Goal: Communication & Community: Answer question/provide support

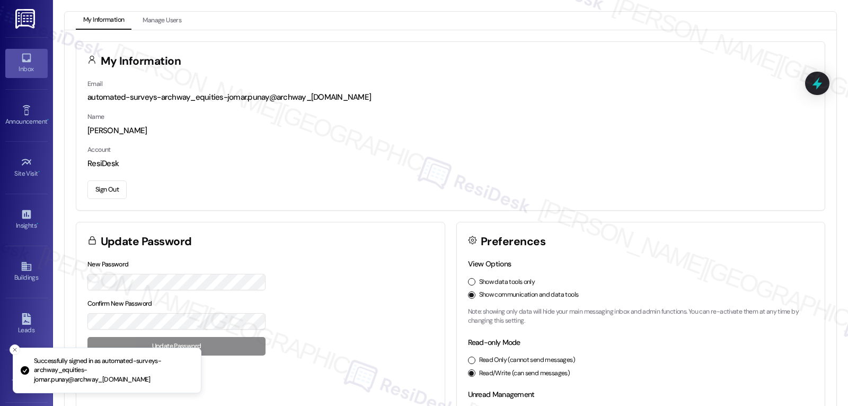
click at [30, 60] on icon at bounding box center [27, 58] width 12 height 12
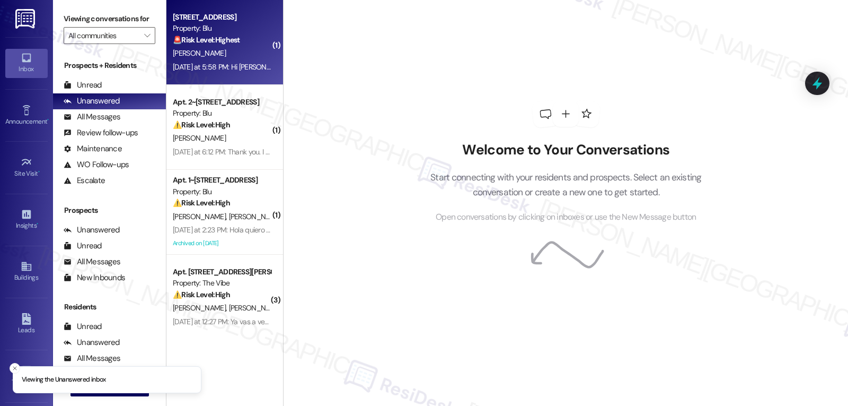
click at [206, 71] on div "[DATE] at 5:58 PM: Hi [PERSON_NAME], Any updates about the water situation? [DA…" at bounding box center [295, 67] width 244 height 10
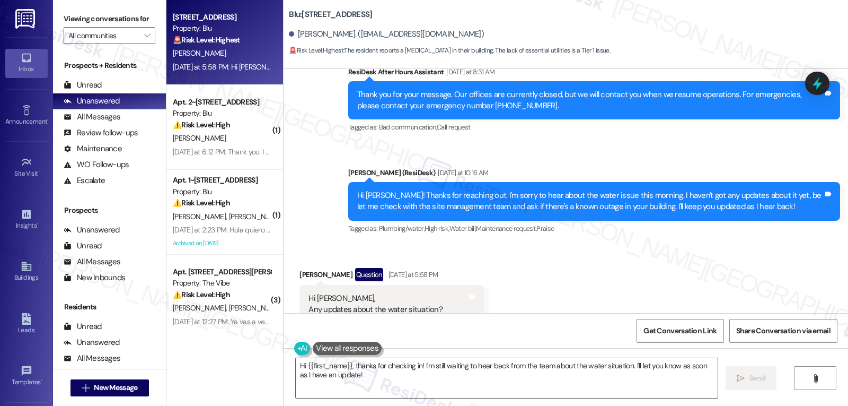
scroll to position [2286, 0]
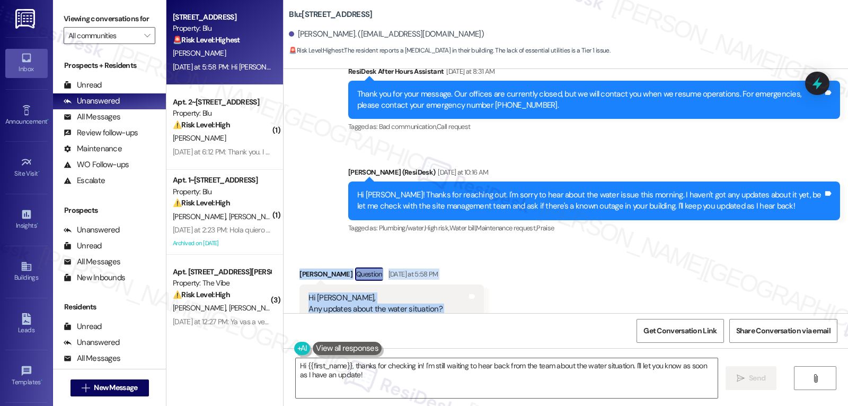
drag, startPoint x: 289, startPoint y: 241, endPoint x: 475, endPoint y: 286, distance: 191.1
click at [475, 286] on div "Received via SMS [PERSON_NAME] Question [DATE] at 5:58 PM Hi [PERSON_NAME], Any…" at bounding box center [392, 302] width 200 height 87
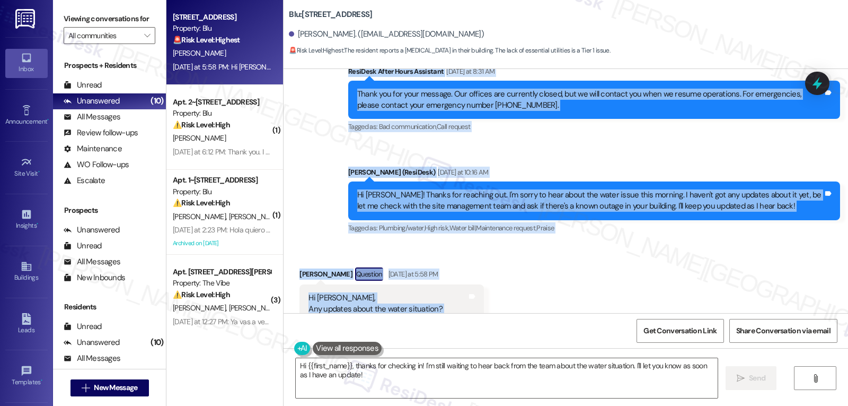
drag, startPoint x: 337, startPoint y: 113, endPoint x: 516, endPoint y: 284, distance: 246.7
click at [516, 284] on div "Lease started [DATE] 8:00 PM Survey, sent via SMS Residesk Automated Survey [DA…" at bounding box center [566, 191] width 565 height 244
copy div "[PERSON_NAME] (ResiDesk) [DATE] 11:52 AM Hello [PERSON_NAME], we hope you're do…"
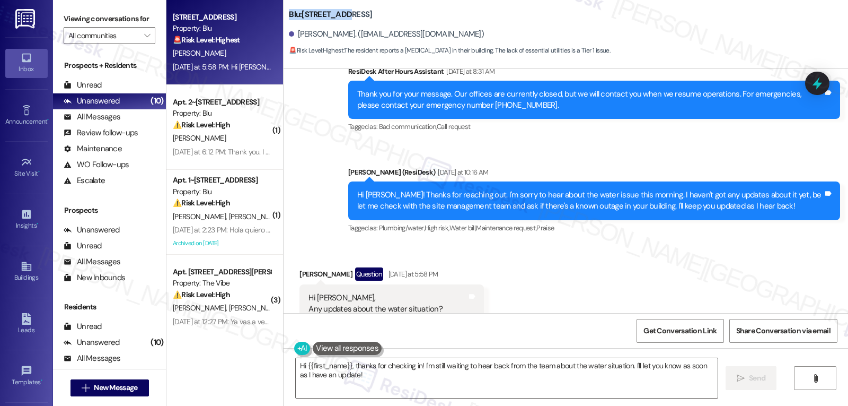
drag, startPoint x: 279, startPoint y: 13, endPoint x: 334, endPoint y: 14, distance: 55.1
click at [334, 14] on div "Blu: Apt. 1~0124, [STREET_ADDRESS][PERSON_NAME] ([EMAIL_ADDRESS][DOMAIN_NAME]) …" at bounding box center [566, 30] width 565 height 54
copy b "Blu: Apt. 1~0124"
click at [820, 85] on icon at bounding box center [817, 83] width 13 height 16
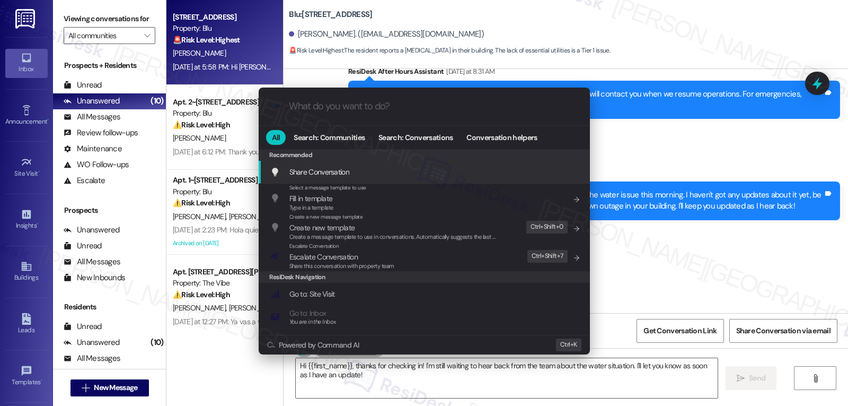
click at [732, 254] on div ".cls-1{fill:#0a055f;}.cls-2{fill:#0cc4c4;} resideskLogoBlueOrange All Search: C…" at bounding box center [424, 203] width 848 height 406
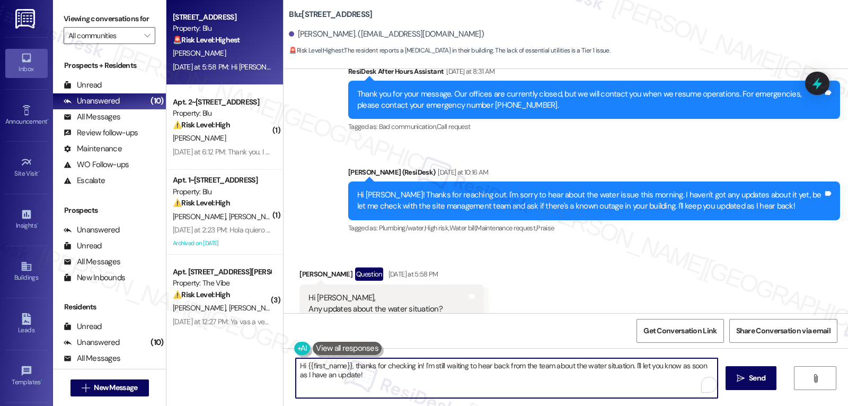
click at [347, 366] on textarea "Hi {{first_name}}, thanks for checking in! I'm still waiting to hear back from …" at bounding box center [507, 378] width 422 height 40
drag, startPoint x: 429, startPoint y: 367, endPoint x: 595, endPoint y: 430, distance: 177.5
click at [595, 405] on html "Inbox Go to Inbox Announcement • Send A Text Announcement Site Visit • Go to Si…" at bounding box center [424, 203] width 848 height 406
click at [465, 383] on textarea "Hi {{first_name}}, thanks for checking in! I'm really sorry for the delayed res…" at bounding box center [505, 378] width 422 height 40
type textarea "Hi {{first_name}}, thanks for checking in! I'm really sorry for the delayed res…"
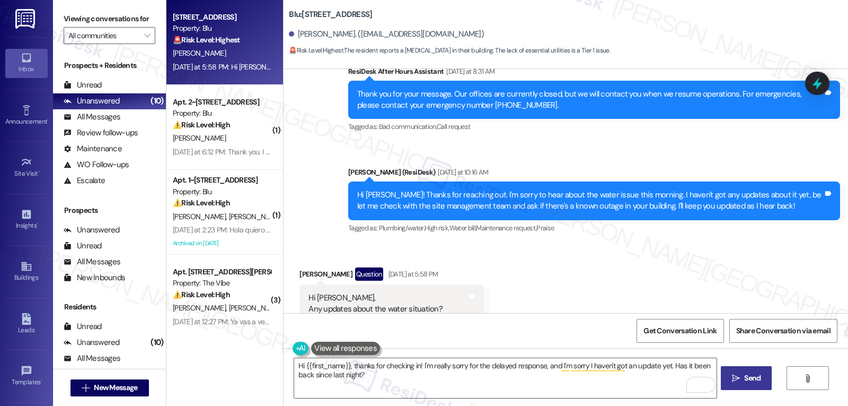
click at [724, 381] on button " Send" at bounding box center [746, 378] width 51 height 24
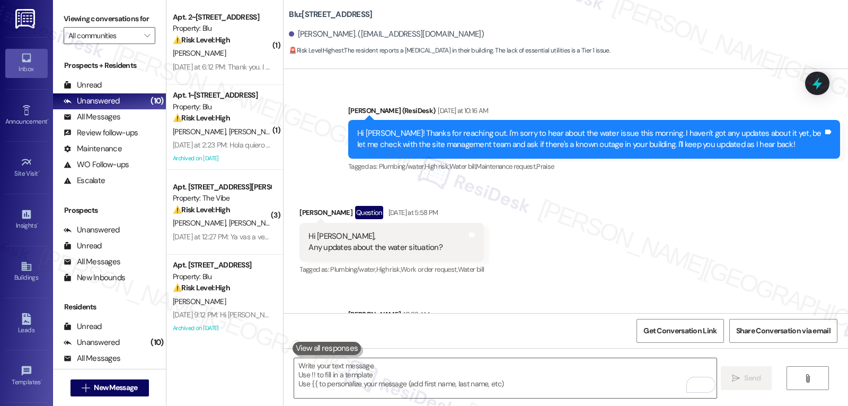
scroll to position [2371, 0]
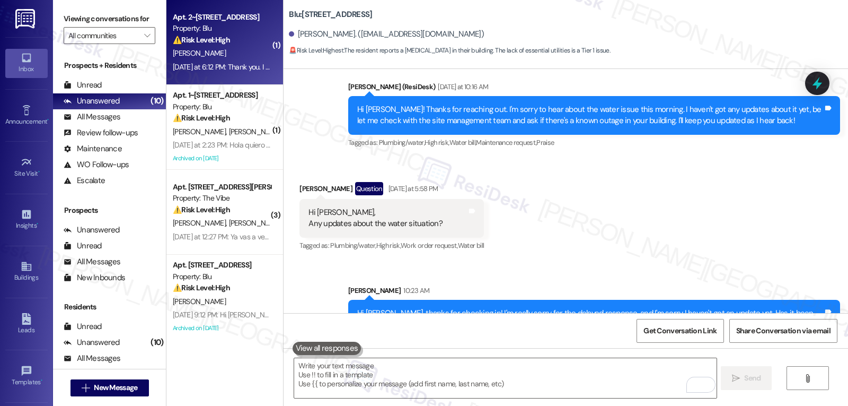
click at [227, 22] on div "Apt. 2~[STREET_ADDRESS]" at bounding box center [222, 17] width 98 height 11
type textarea "Fetching suggested responses. Please feel free to read through the conversation…"
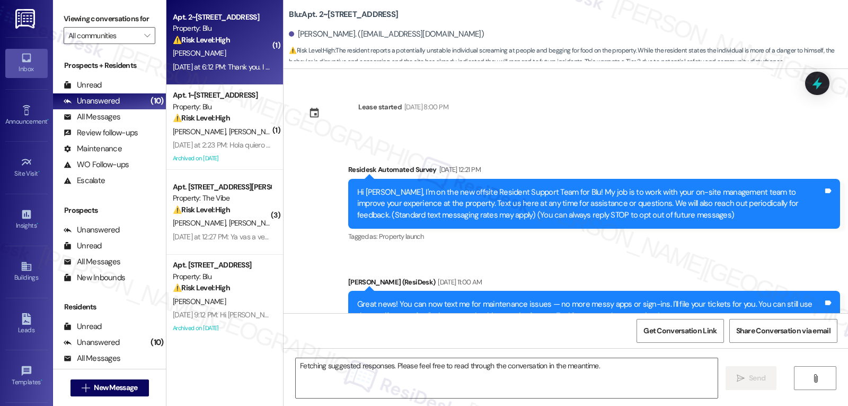
scroll to position [13586, 0]
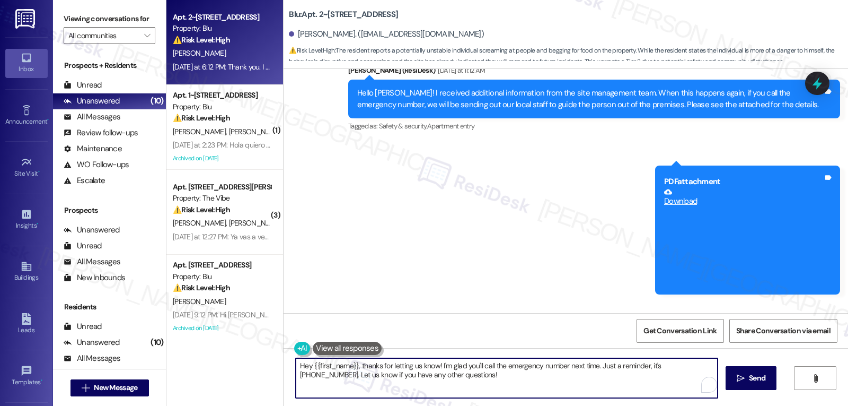
drag, startPoint x: 452, startPoint y: 377, endPoint x: 152, endPoint y: 323, distance: 304.4
click at [159, 329] on div "Viewing conversations for All communities  Prospects + Residents Unread (0) Un…" at bounding box center [450, 203] width 795 height 406
type textarea "H"
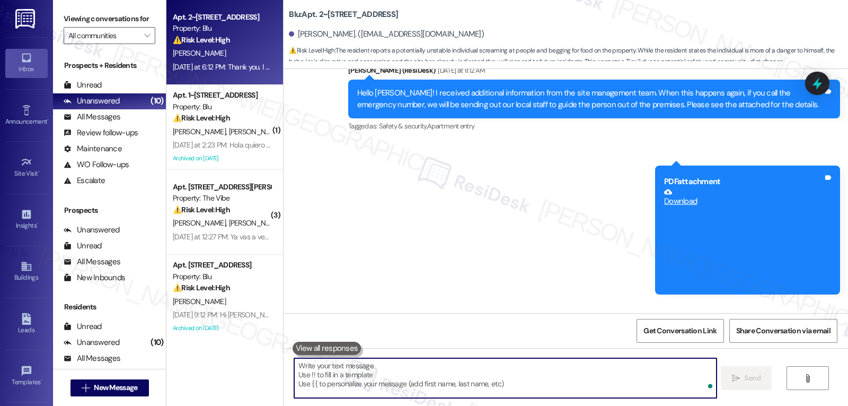
type textarea "A"
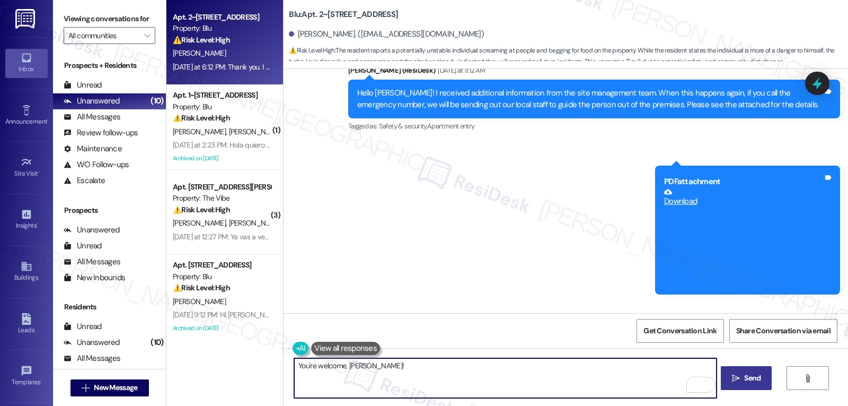
type textarea "You're welcome, [PERSON_NAME]!"
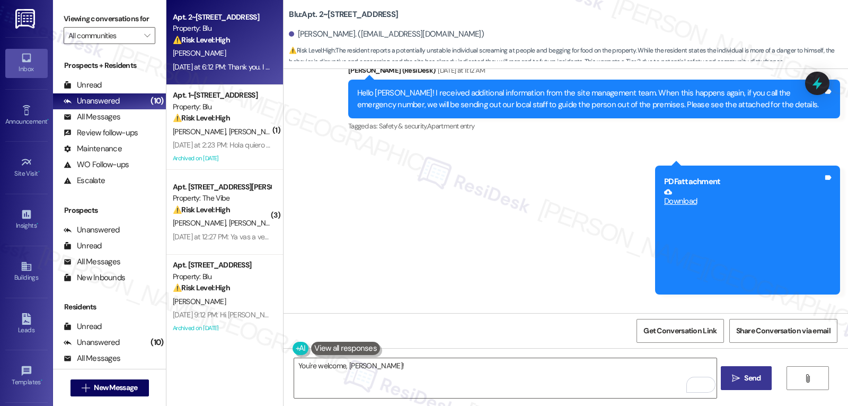
click at [741, 380] on span " Send" at bounding box center [746, 377] width 33 height 11
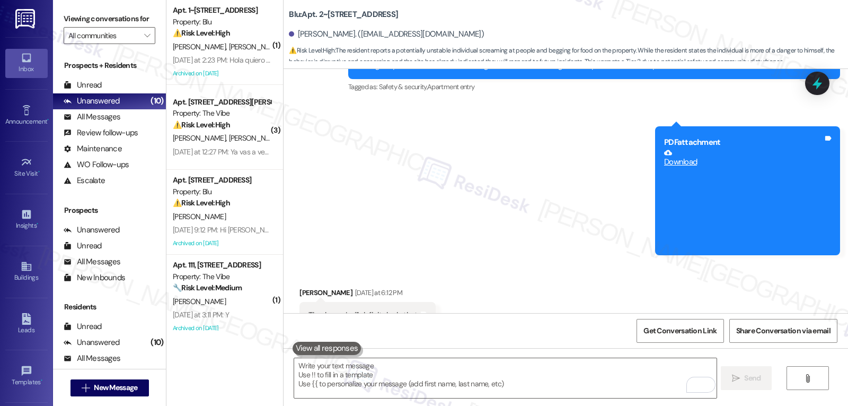
scroll to position [13659, 0]
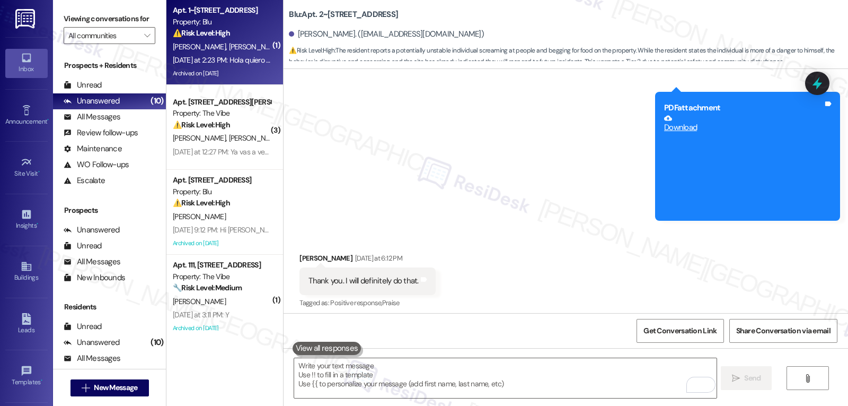
click at [215, 73] on div "Archived on [DATE]" at bounding box center [222, 73] width 100 height 13
type textarea "Fetching suggested responses. Please feel free to read through the conversation…"
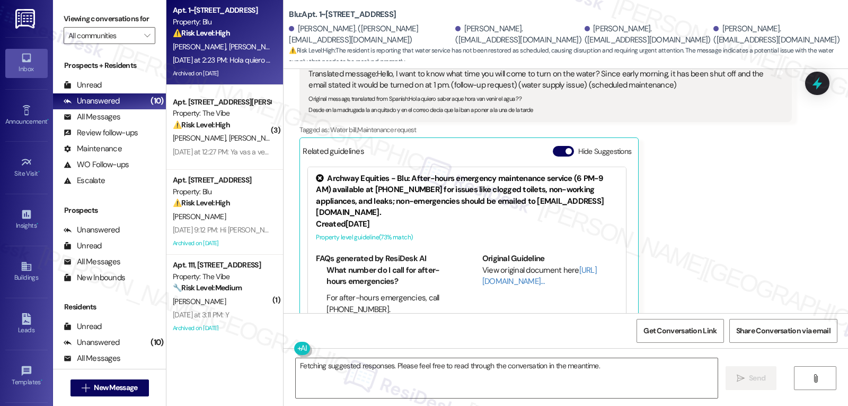
scroll to position [1455, 0]
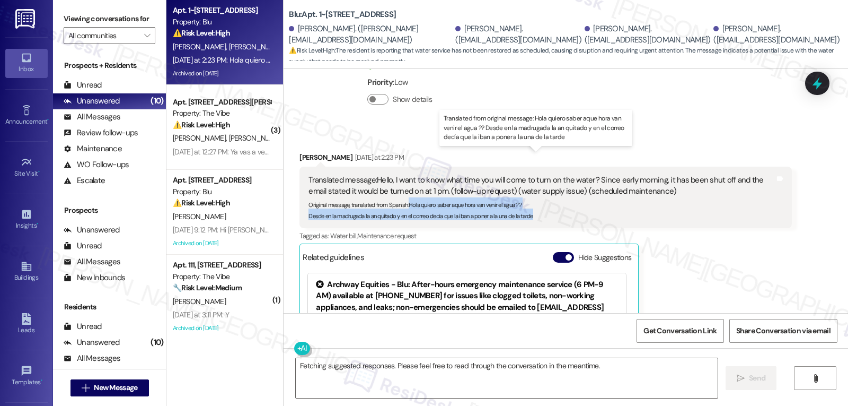
drag, startPoint x: 403, startPoint y: 183, endPoint x: 529, endPoint y: 191, distance: 126.4
click at [529, 201] on sub "Original message, translated from Spanish : Hola quiero saber aque hora van ven…" at bounding box center [421, 210] width 224 height 19
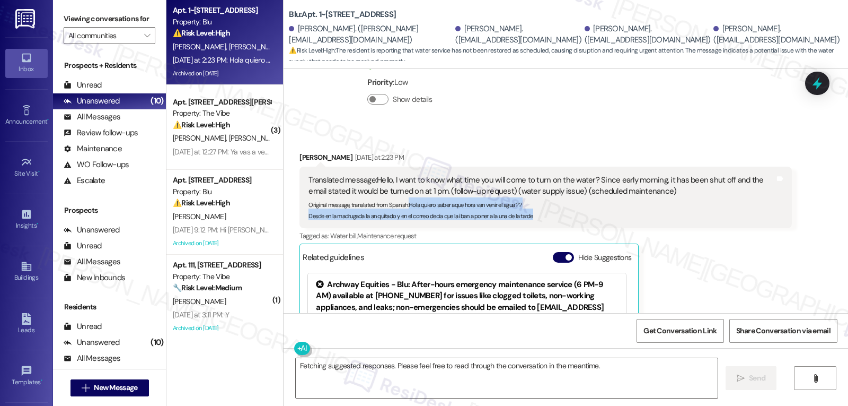
copy sub "Hola quiero saber aque hora van venir el agua ?? Desde en la madrugada la an qu…"
click at [619, 383] on textarea "Fetching suggested responses. Please feel free to read through the conversation…" at bounding box center [507, 378] width 422 height 40
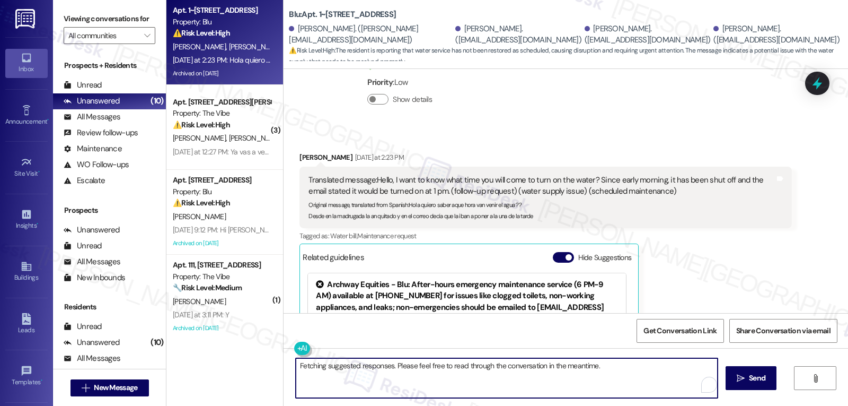
paste textarea "Gracias por comunicarte, [PERSON_NAME]. Siento mucho que te hayas quedado sin a…"
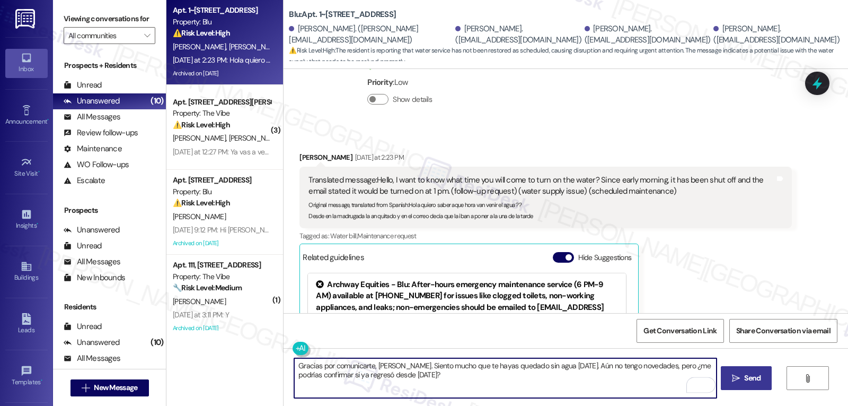
type textarea "Gracias por comunicarte, [PERSON_NAME]. Siento mucho que te hayas quedado sin a…"
click at [753, 381] on span "Send" at bounding box center [752, 377] width 16 height 11
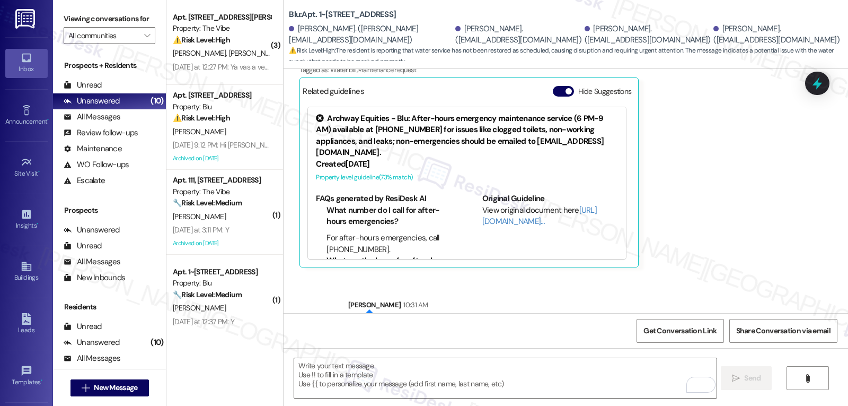
scroll to position [1646, 0]
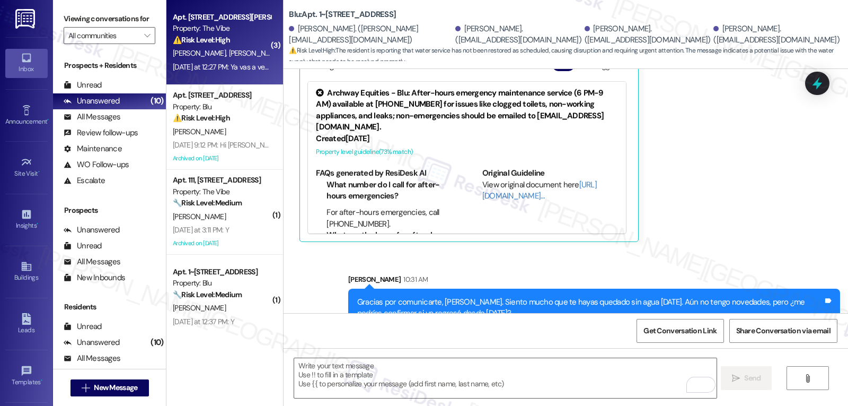
click at [229, 48] on span "[PERSON_NAME] [PERSON_NAME]" at bounding box center [283, 53] width 108 height 10
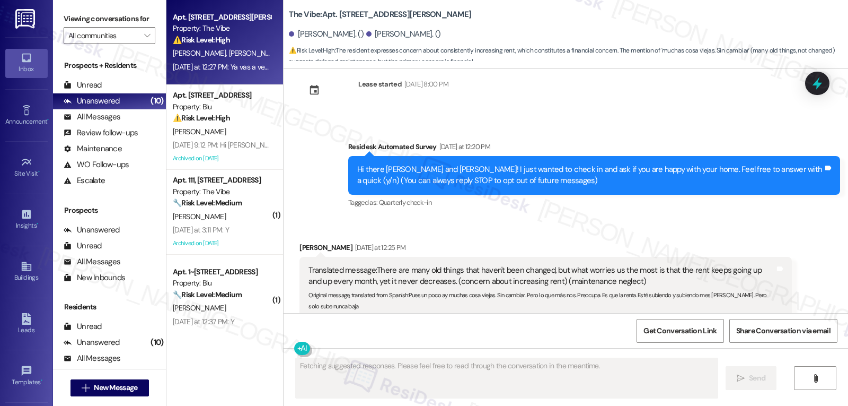
scroll to position [129, 0]
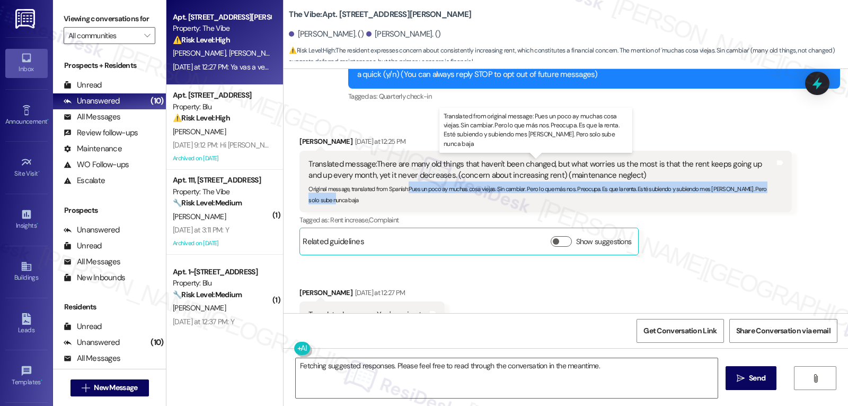
drag, startPoint x: 402, startPoint y: 186, endPoint x: 432, endPoint y: 197, distance: 32.0
click at [432, 197] on div "Original message, translated from Spanish : Pues un poco ay muchas cosa viejas.…" at bounding box center [542, 192] width 466 height 23
copy sub "Pues un poco ay muchas cosa viejas. Sin cambiar. Pero lo que más nos. Preocupa.…"
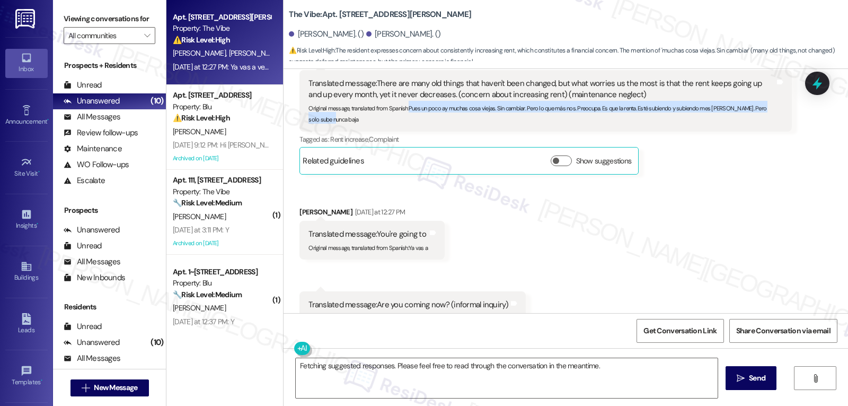
scroll to position [235, 0]
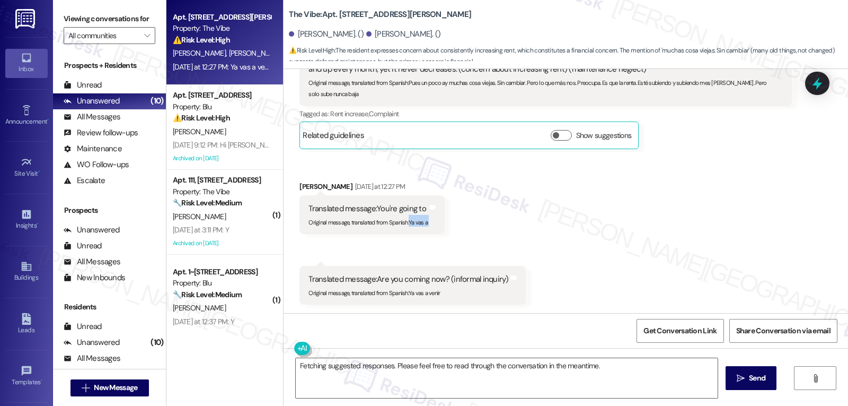
drag, startPoint x: 402, startPoint y: 220, endPoint x: 443, endPoint y: 226, distance: 41.3
click at [443, 226] on div "Received via SMS [PERSON_NAME] [DATE] at 12:27 PM Translated message: You're go…" at bounding box center [372, 207] width 161 height 69
copy div "Ya vas a Translated from original message: Ya vas a Tags and notes Received via…"
drag, startPoint x: 402, startPoint y: 293, endPoint x: 441, endPoint y: 297, distance: 38.9
click at [441, 297] on div "Translated message: Are you coming now? (informal inquiry) Original message, tr…" at bounding box center [413, 285] width 226 height 39
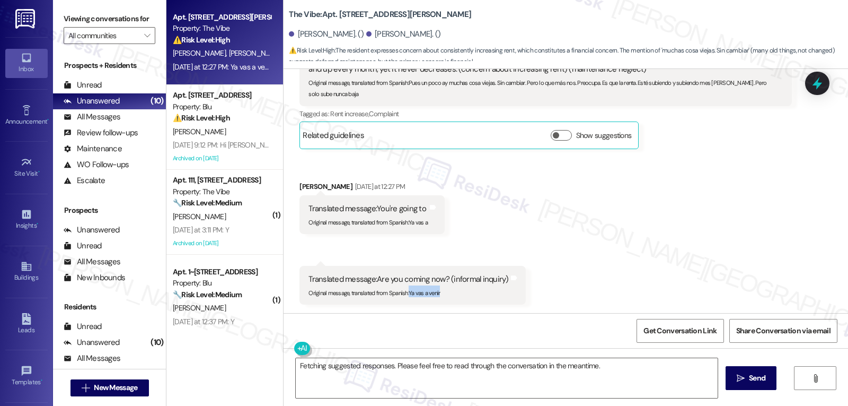
copy sub "Ya vas a venir"
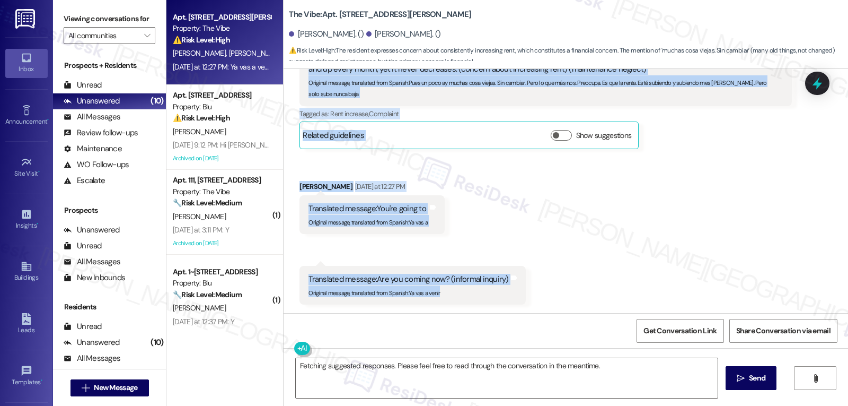
drag, startPoint x: 291, startPoint y: 141, endPoint x: 510, endPoint y: 216, distance: 231.5
click at [510, 216] on div "Received via SMS [PERSON_NAME] [DATE] at 12:25 PM Translated message: There are…" at bounding box center [566, 159] width 565 height 306
copy div "Lorem Ipsumdolo Sitame Consectet ad 19:51 EL Seddoeiusm tempori: Utlab etd magn…"
click at [542, 387] on textarea "Fetching suggested responses. Please feel free to read through the conversation…" at bounding box center [507, 378] width 422 height 40
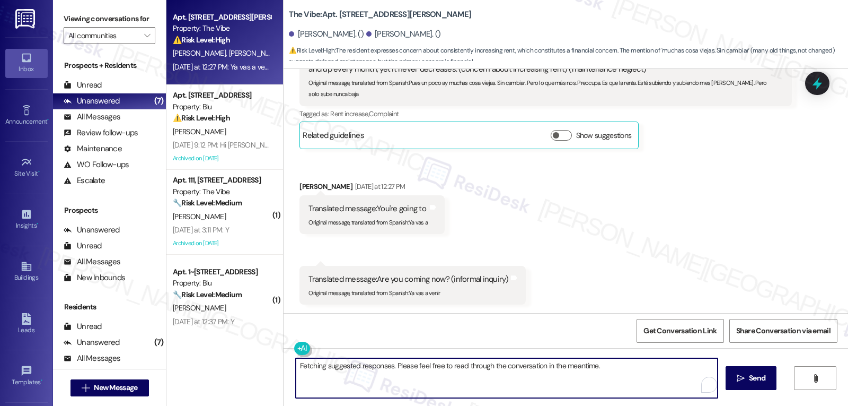
paste textarea "Hi [PERSON_NAME], thank you for reaching out and sharing your concerns. I hear …"
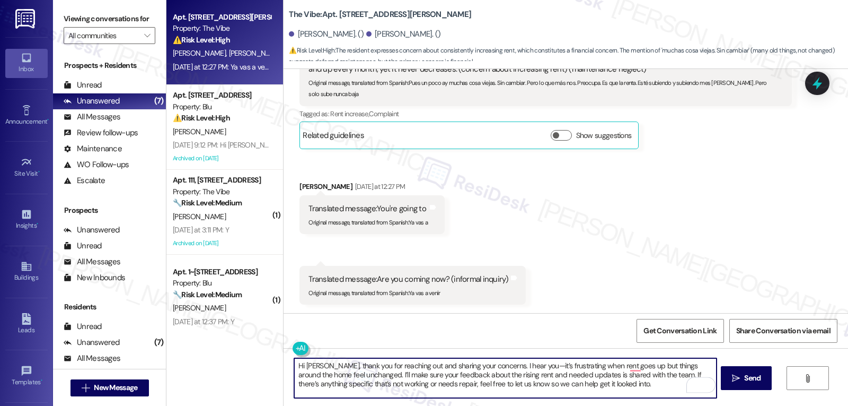
click at [516, 368] on textarea "Hi [PERSON_NAME], thank you for reaching out and sharing your concerns. I hear …" at bounding box center [505, 378] width 422 height 40
click at [614, 383] on textarea "Hi [PERSON_NAME], thank you for reaching out and sharing your concerns. I hear …" at bounding box center [505, 378] width 422 height 40
click at [613, 396] on textarea "Hi [PERSON_NAME], thank you for reaching out and sharing your concerns. I hear …" at bounding box center [505, 378] width 422 height 40
click at [293, 347] on button at bounding box center [301, 347] width 16 height 13
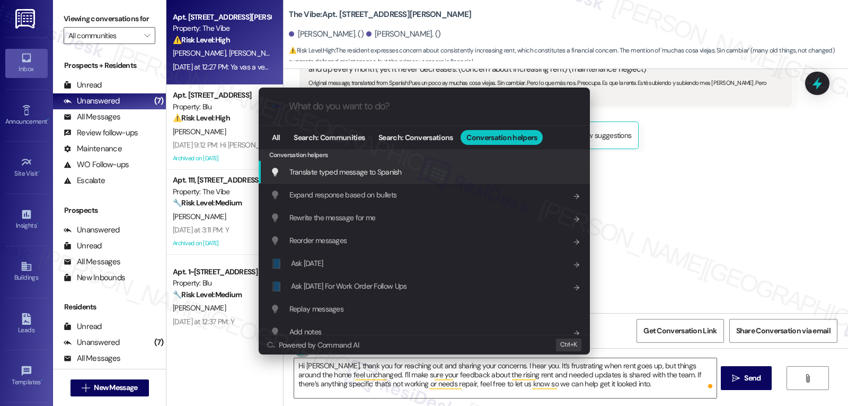
click at [345, 176] on span "Translate typed message to Spanish" at bounding box center [345, 172] width 112 height 10
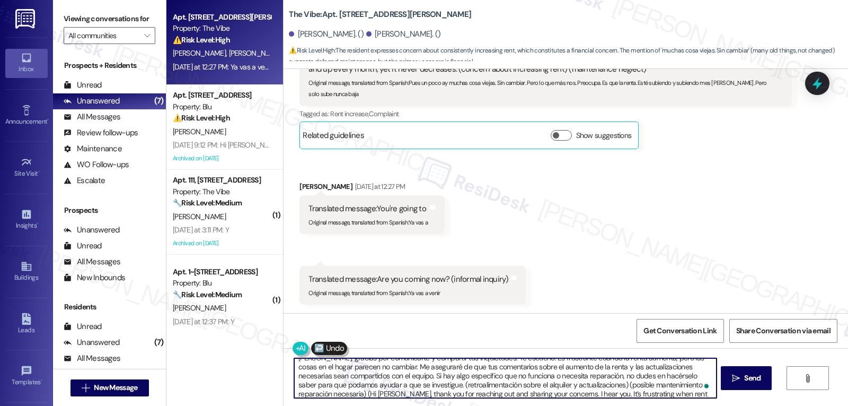
scroll to position [30, 0]
drag, startPoint x: 408, startPoint y: 364, endPoint x: 848, endPoint y: 430, distance: 445.0
click at [848, 405] on html "Inbox Go to Inbox Announcement • Send A Text Announcement Site Visit • Go to Si…" at bounding box center [424, 203] width 848 height 406
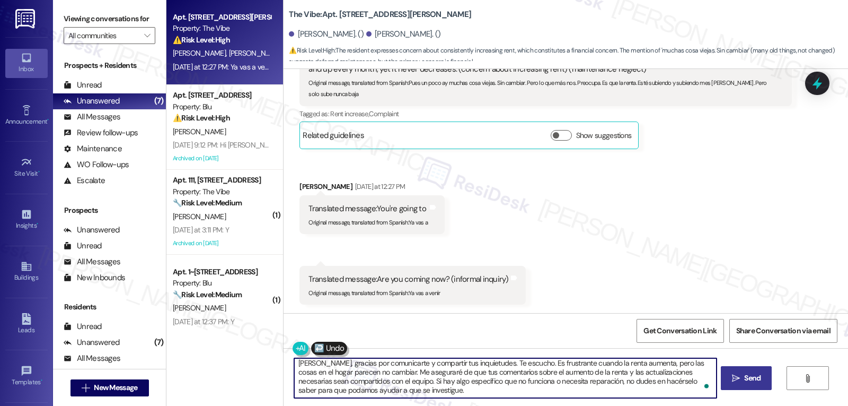
type textarea "[PERSON_NAME], gracias por comunicarte y compartir tus inquietudes. Te escucho.…"
click at [741, 371] on button " Send" at bounding box center [746, 378] width 51 height 24
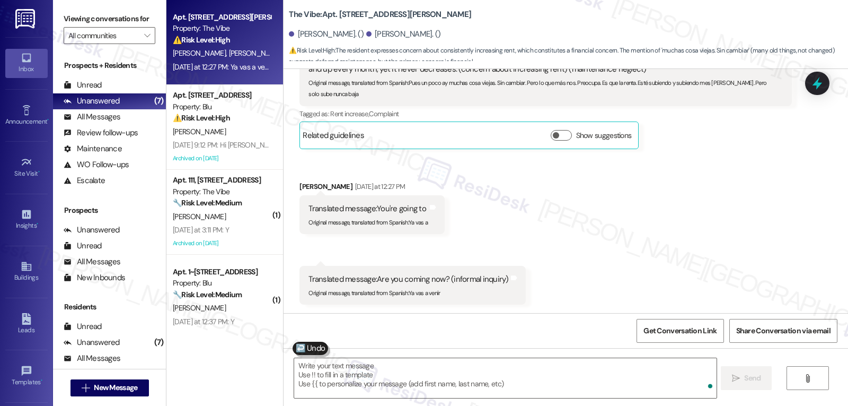
scroll to position [0, 0]
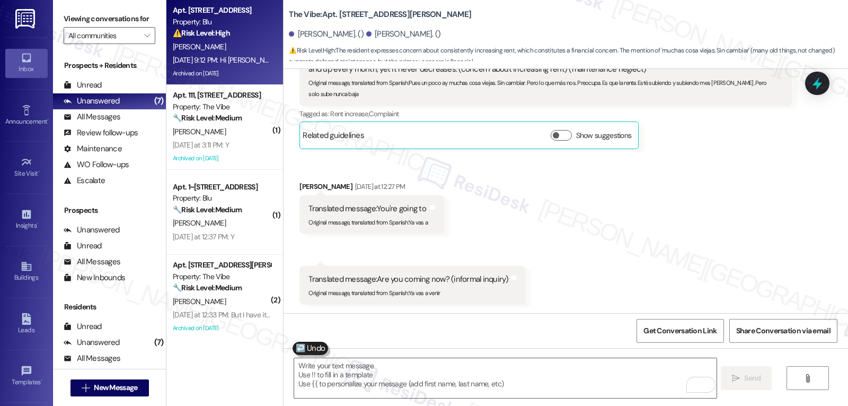
click at [195, 33] on strong "⚠️ Risk Level: High" at bounding box center [201, 33] width 57 height 10
type textarea "Fetching suggested responses. Please feel free to read through the conversation…"
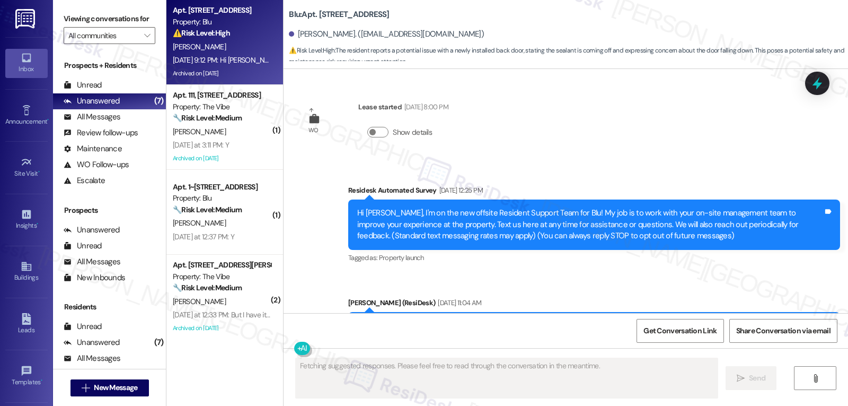
scroll to position [10547, 0]
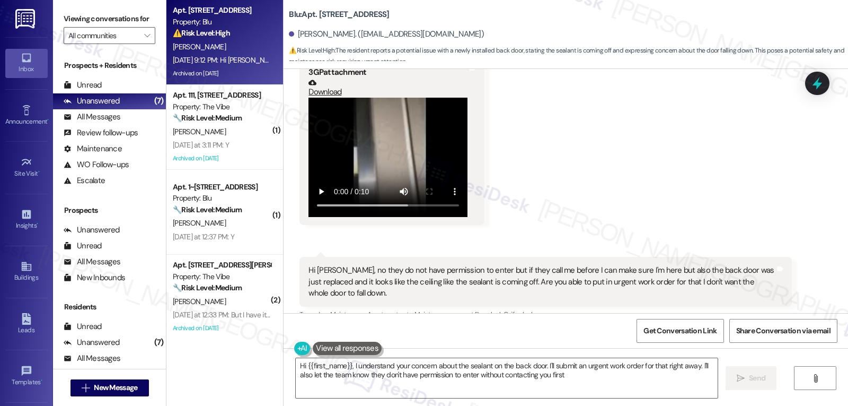
type textarea "Hi {{first_name}}, I understand your concern about the sealant on the back door…"
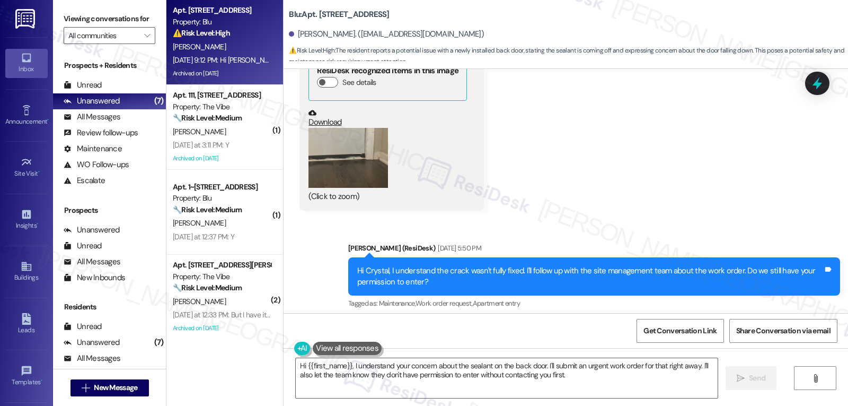
scroll to position [9910, 0]
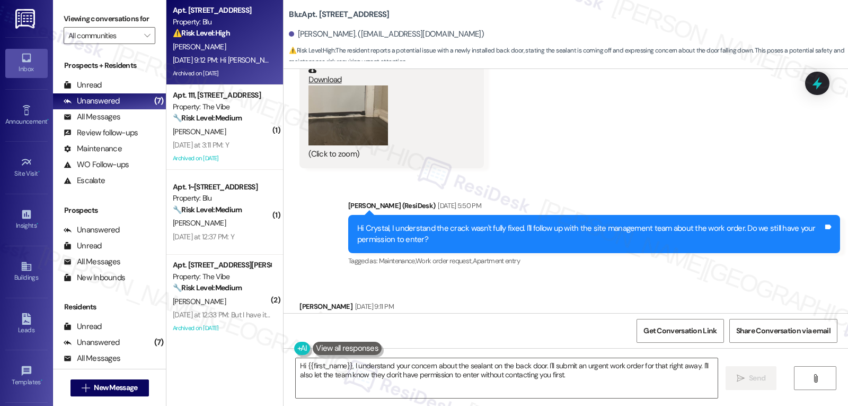
click at [337, 66] on div "Blu: Apt. 1~0334, [STREET_ADDRESS][PERSON_NAME]. ([EMAIL_ADDRESS][DOMAIN_NAME])…" at bounding box center [566, 34] width 565 height 69
click at [341, 93] on button "Zoom image" at bounding box center [349, 115] width 80 height 60
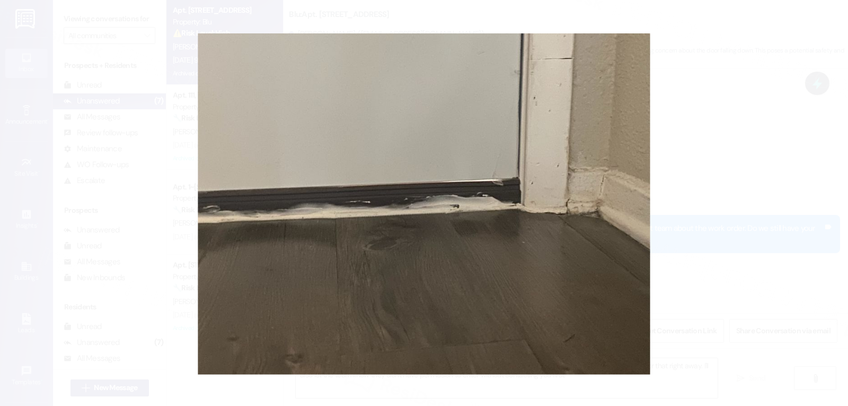
click at [666, 260] on button "Unzoom image" at bounding box center [424, 203] width 848 height 406
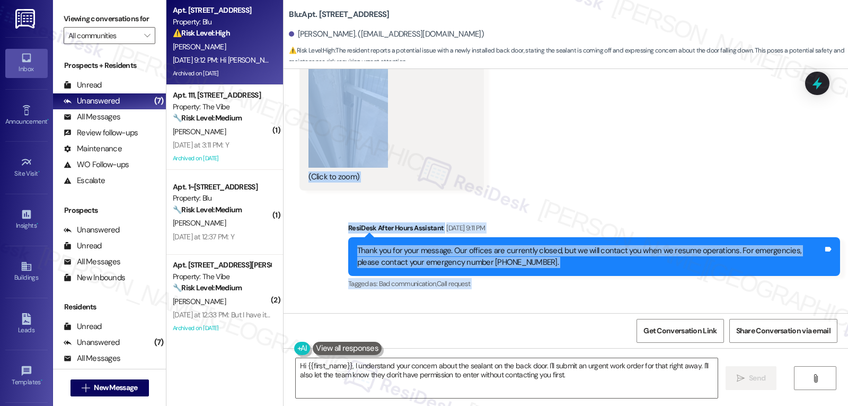
scroll to position [0, 0]
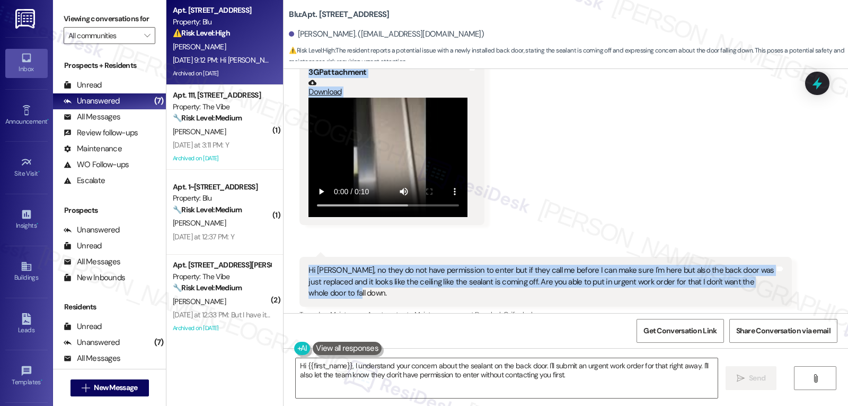
drag, startPoint x: 339, startPoint y: 155, endPoint x: 394, endPoint y: 249, distance: 108.8
click at [394, 249] on div "WO Lease started [DATE] 8:00 PM Show details Survey, sent via SMS Residesk Auto…" at bounding box center [566, 191] width 565 height 244
copy div "Residesk Automated Survey [DATE] 12:19 PM Hi [PERSON_NAME]! I'm checking in on …"
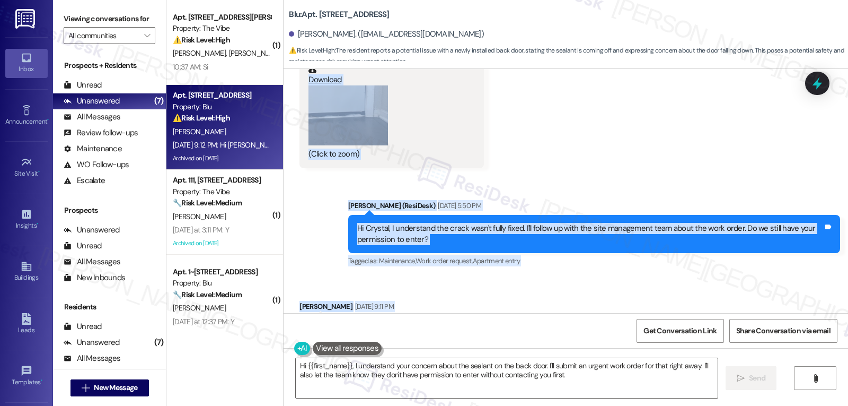
scroll to position [9804, 0]
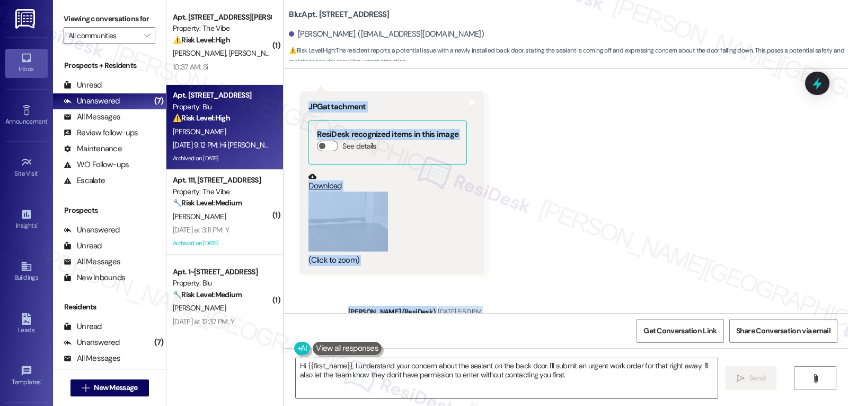
click at [823, 87] on icon at bounding box center [818, 83] width 14 height 14
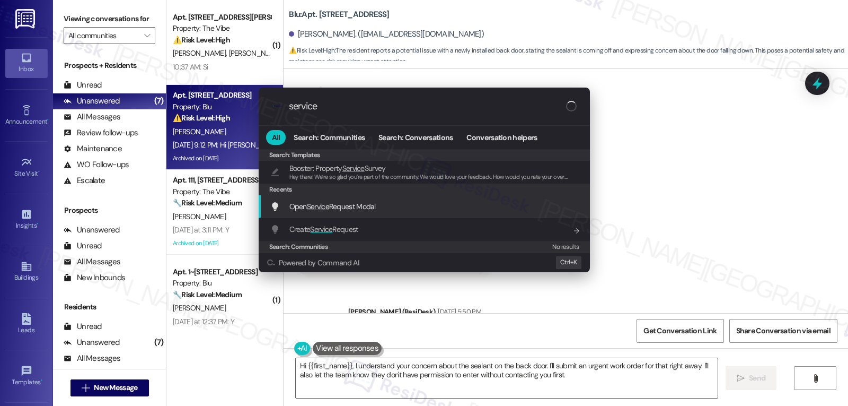
click at [335, 200] on span "Open Service Request Modal" at bounding box center [332, 206] width 86 height 12
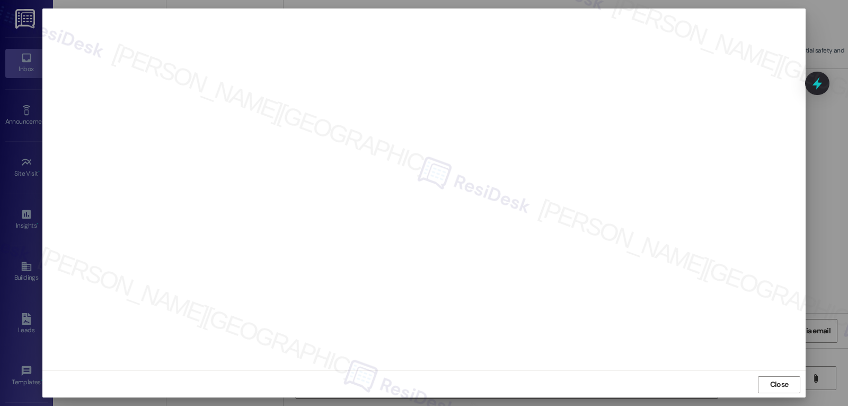
scroll to position [5, 0]
drag, startPoint x: 773, startPoint y: 388, endPoint x: 763, endPoint y: 337, distance: 51.9
click at [773, 388] on span "Close" at bounding box center [779, 382] width 19 height 11
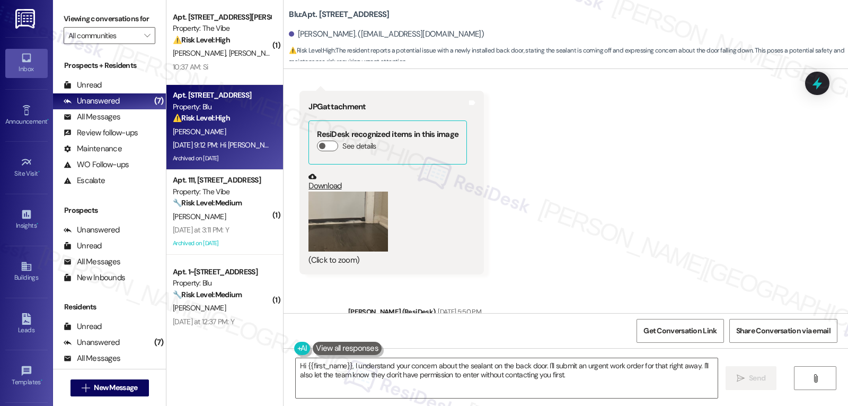
click at [722, 198] on div "Received via SMS [PERSON_NAME] Neutral [DATE] 2:19 PM Hello [PERSON_NAME], no m…" at bounding box center [566, 117] width 565 height 327
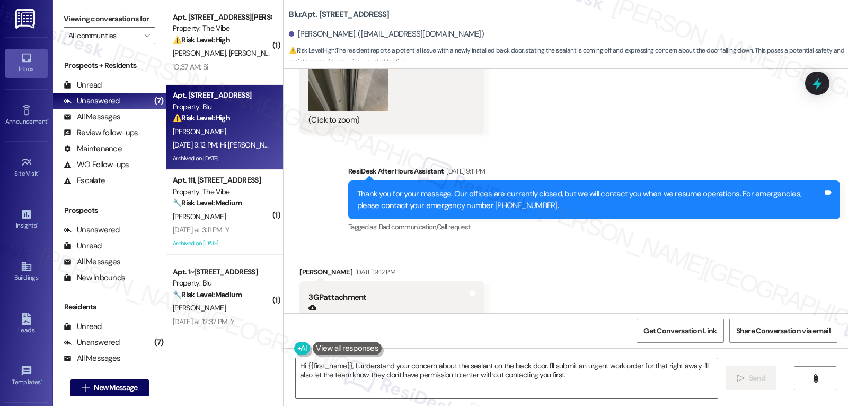
scroll to position [10335, 0]
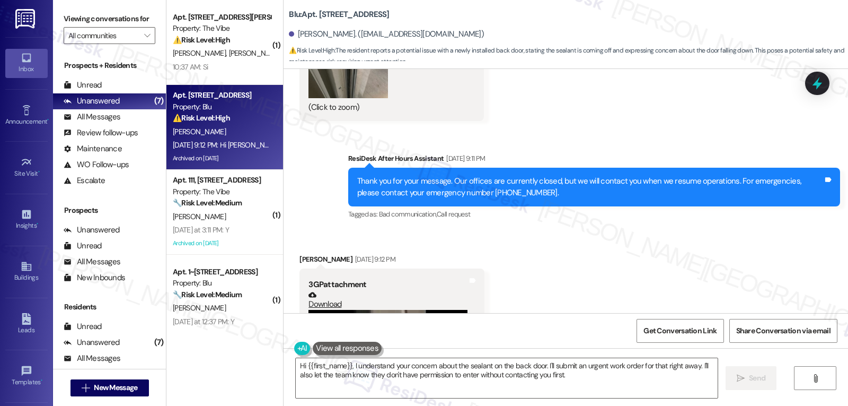
click at [819, 81] on icon at bounding box center [818, 83] width 14 height 14
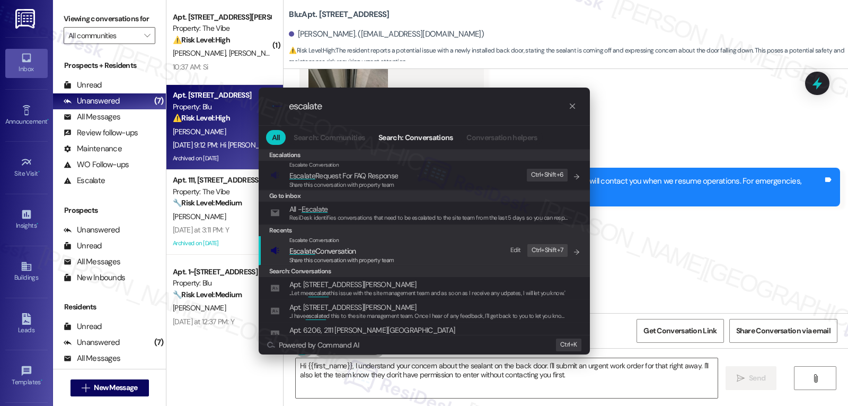
type input "escalate"
click at [350, 243] on div "Escalate Conversation" at bounding box center [341, 240] width 105 height 8
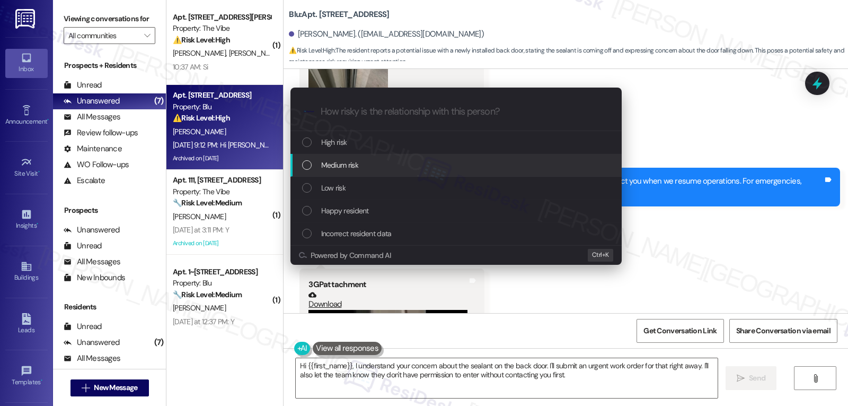
click at [364, 161] on div "Medium risk" at bounding box center [457, 165] width 310 height 12
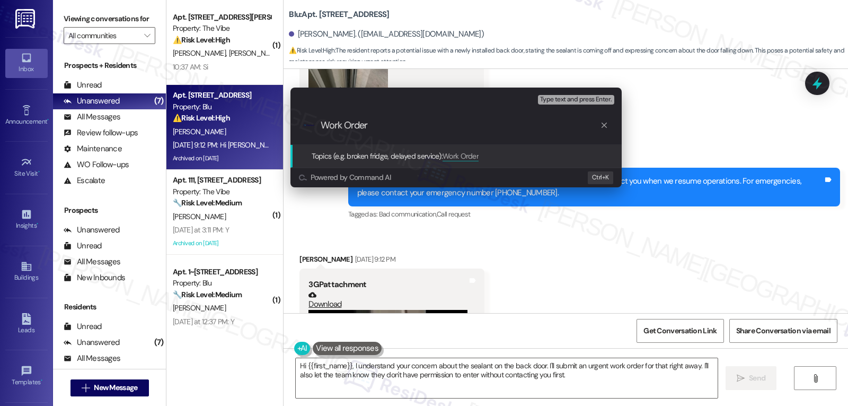
paste input "4080399"
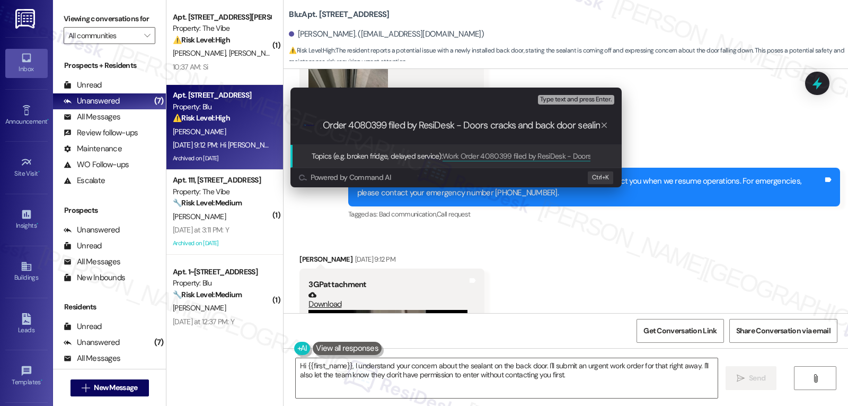
type input "Work Order 4080399 filed by ResiDesk - Doors cracks and back door sealing"
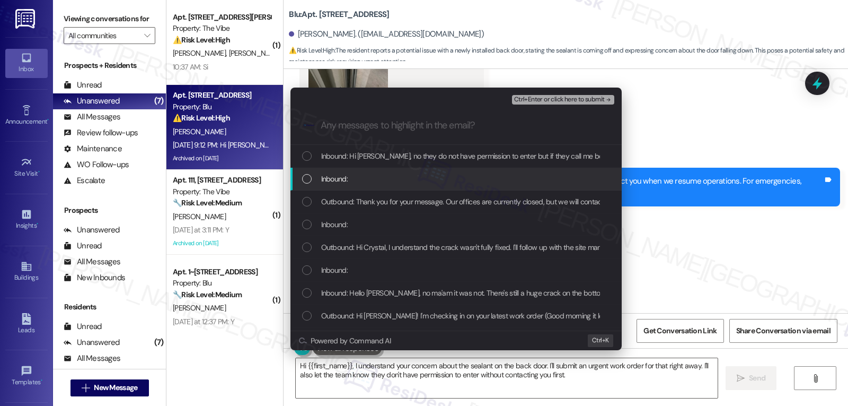
drag, startPoint x: 360, startPoint y: 188, endPoint x: 361, endPoint y: 181, distance: 7.0
click at [360, 187] on div "Inbound:" at bounding box center [456, 179] width 331 height 23
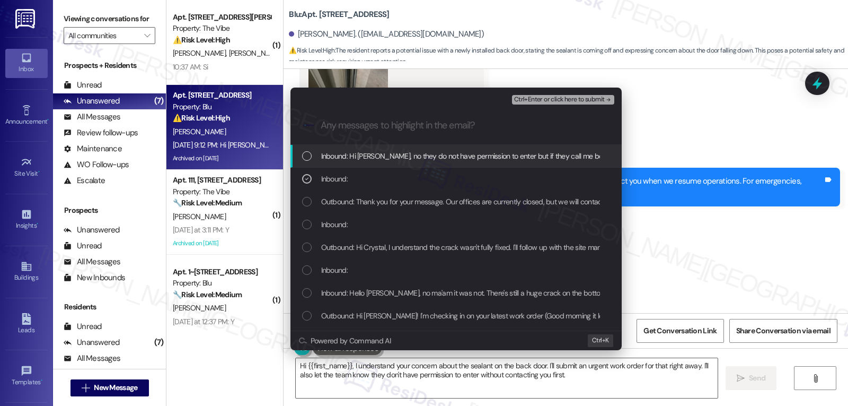
click at [332, 161] on span "Inbound: Hi [PERSON_NAME], no they do not have permission to enter but if they …" at bounding box center [790, 156] width 938 height 12
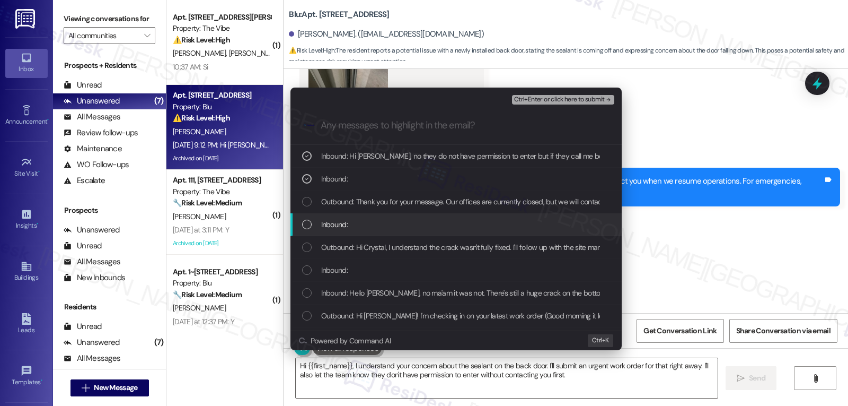
click at [351, 225] on div "Inbound:" at bounding box center [457, 224] width 310 height 12
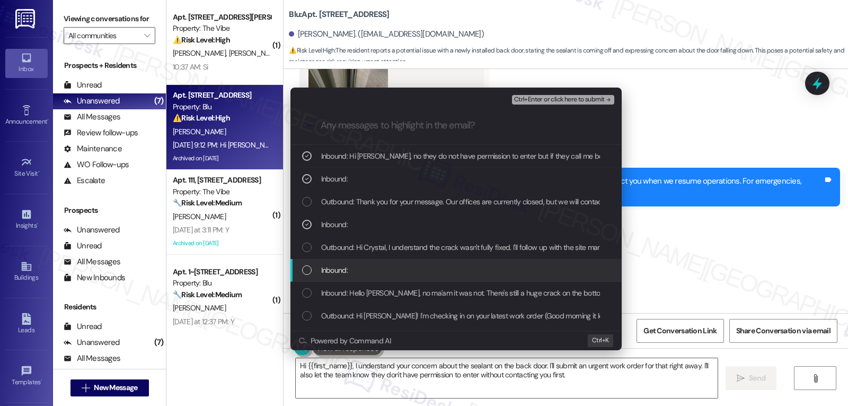
click at [332, 272] on span "Inbound:" at bounding box center [334, 270] width 27 height 12
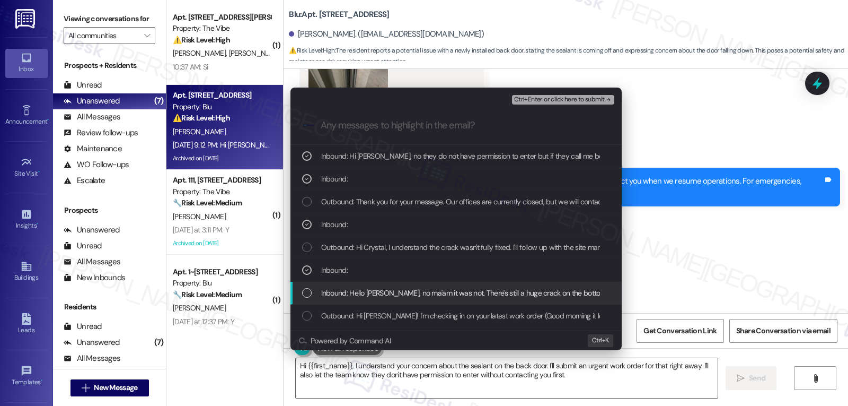
click at [310, 287] on div "Inbound: Hello [PERSON_NAME], no ma'am it was not. There's still a huge crack o…" at bounding box center [457, 293] width 310 height 12
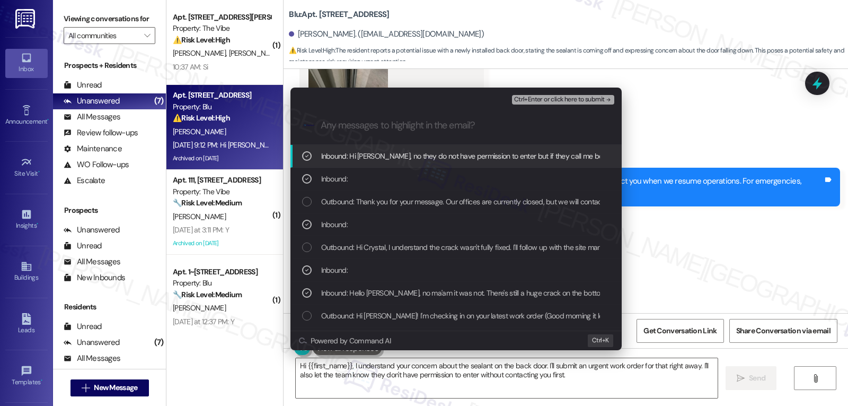
click at [589, 99] on span "Ctrl+Enter or click here to submit" at bounding box center [559, 99] width 91 height 7
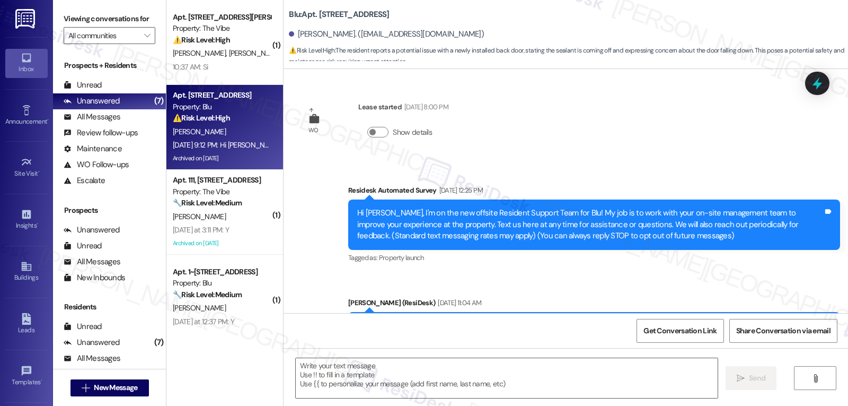
scroll to position [10546, 0]
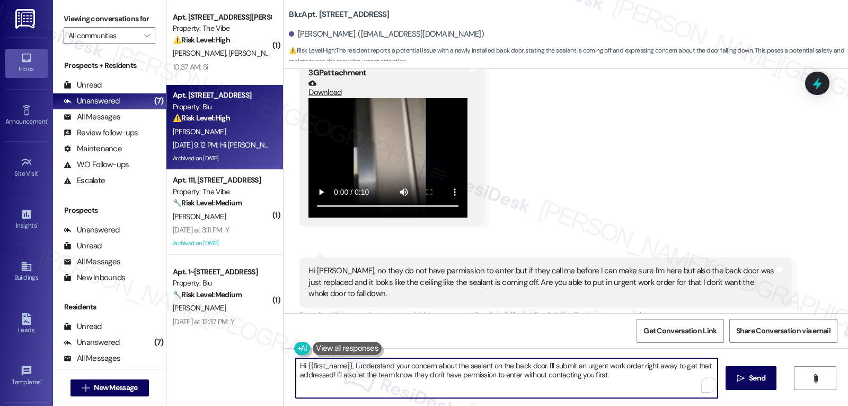
drag, startPoint x: 349, startPoint y: 365, endPoint x: 738, endPoint y: 426, distance: 393.8
click at [738, 405] on html "Inbox Go to Inbox Announcement • Send A Text Announcement Site Visit • Go to Si…" at bounding box center [424, 203] width 848 height 406
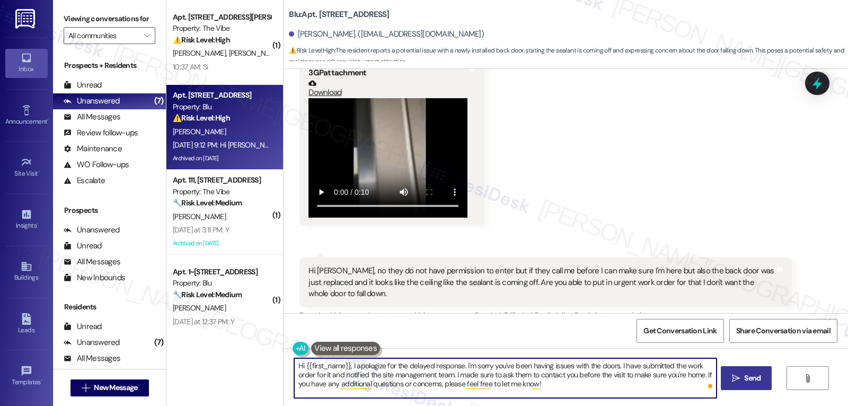
type textarea "Hi {{first_name}}, I apologize for the delayed response. I'm sorry you've been …"
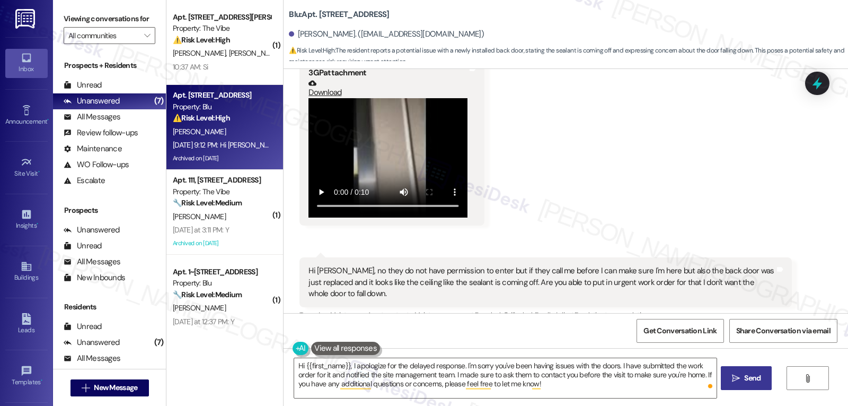
click at [745, 386] on button " Send" at bounding box center [746, 378] width 51 height 24
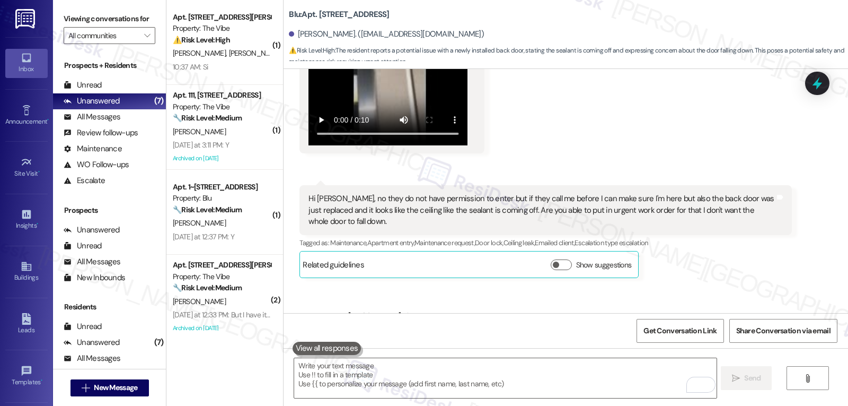
scroll to position [10643, 0]
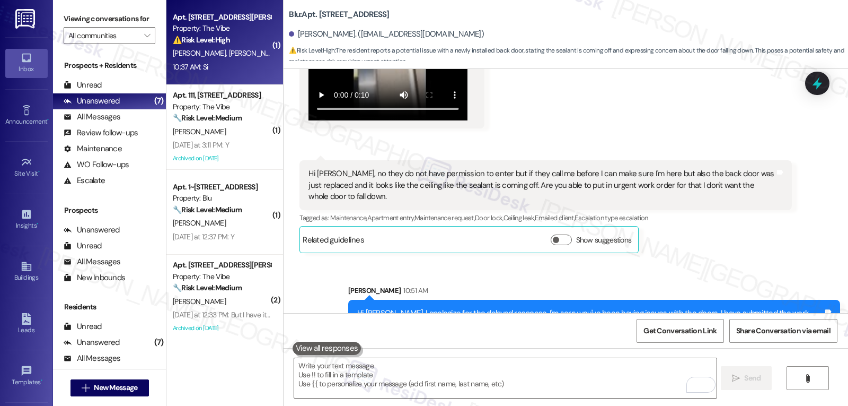
click at [234, 50] on span "[PERSON_NAME] [PERSON_NAME]" at bounding box center [283, 53] width 108 height 10
type textarea "Fetching suggested responses. Please feel free to read through the conversation…"
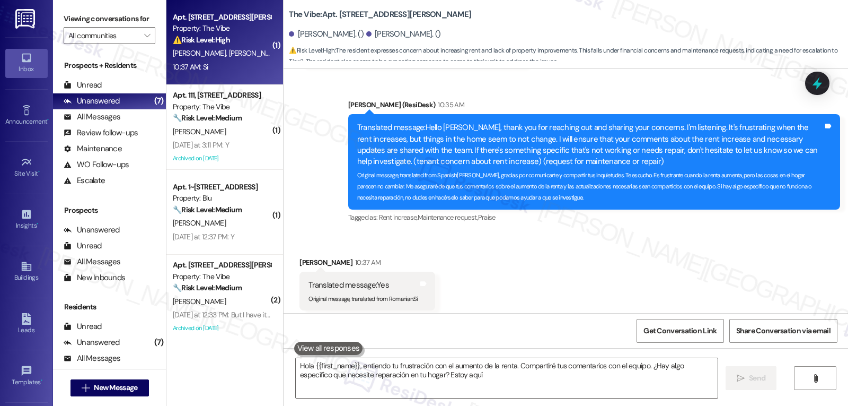
scroll to position [493, 0]
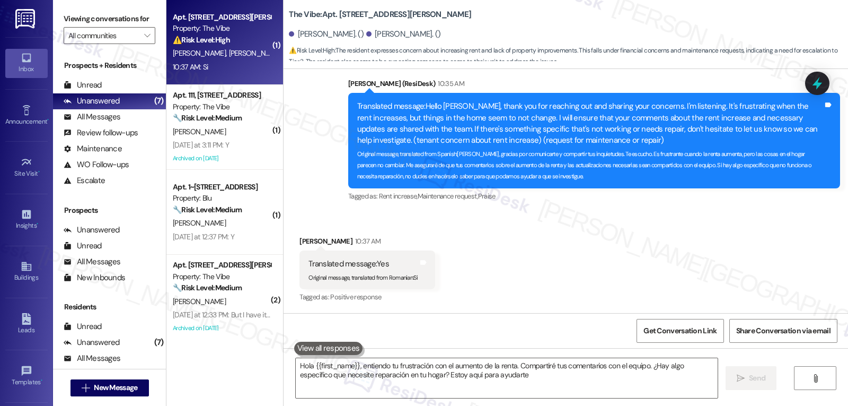
type textarea "Hola {{first_name}}, entiendo tu frustración con el aumento de la renta. Compar…"
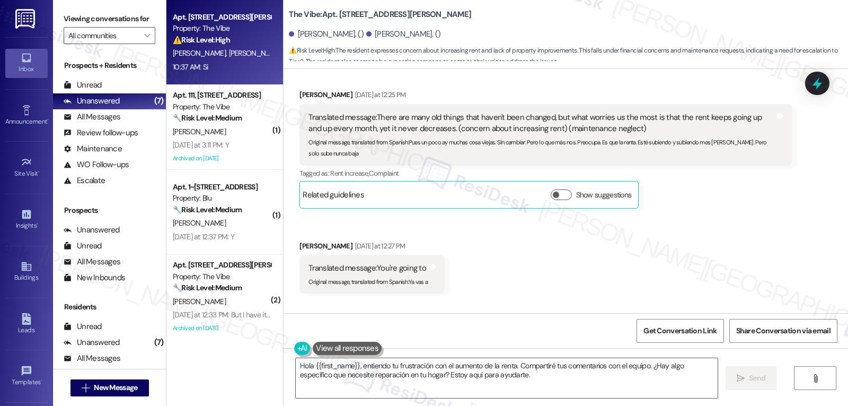
scroll to position [494, 0]
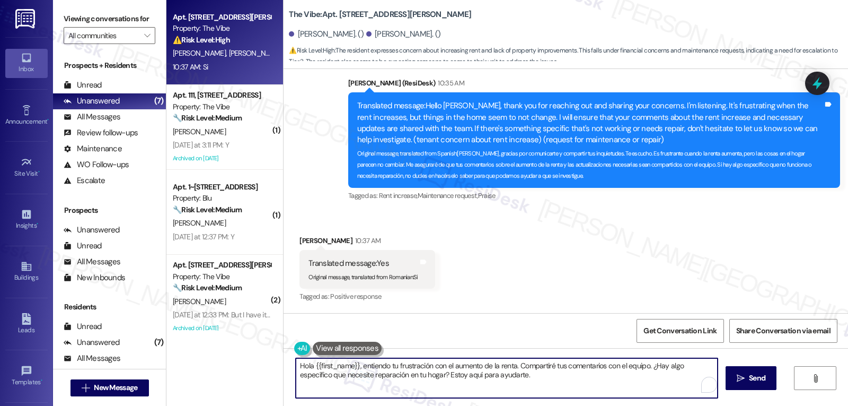
click at [506, 381] on textarea "Hola {{first_name}}, entiendo tu frustración con el aumento de la renta. Compar…" at bounding box center [507, 378] width 422 height 40
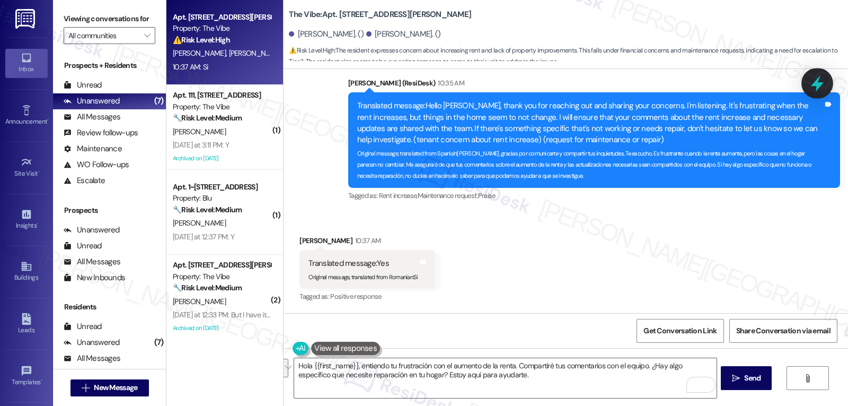
click at [822, 77] on icon at bounding box center [817, 83] width 18 height 18
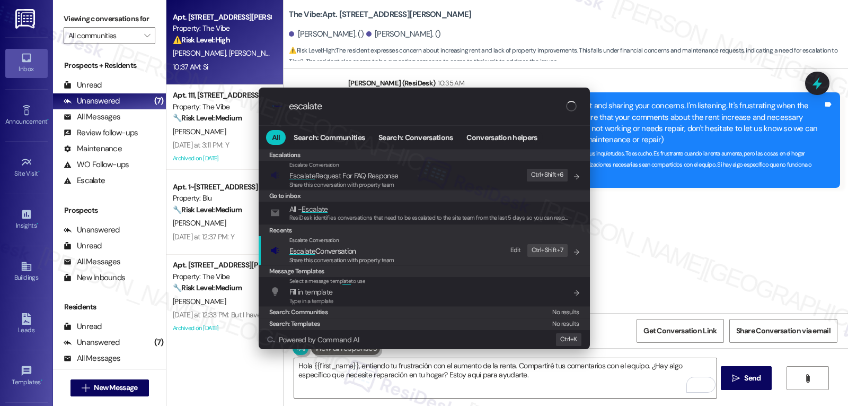
type input "escalate"
click at [386, 250] on span "Escalate Conversation" at bounding box center [341, 251] width 105 height 12
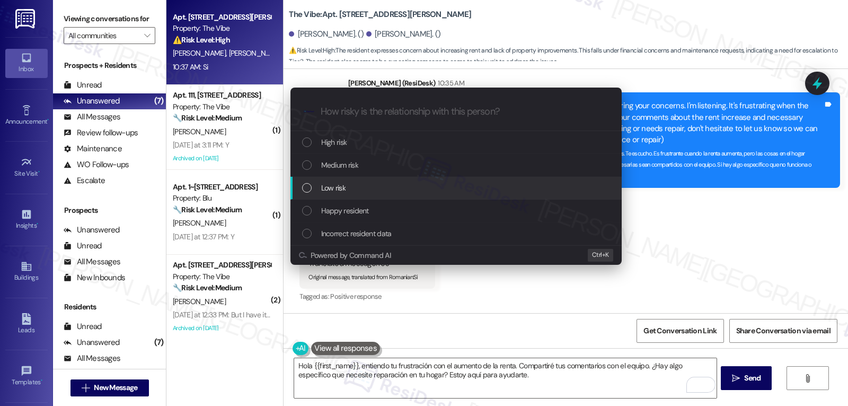
click at [385, 182] on div "Low risk" at bounding box center [457, 188] width 310 height 12
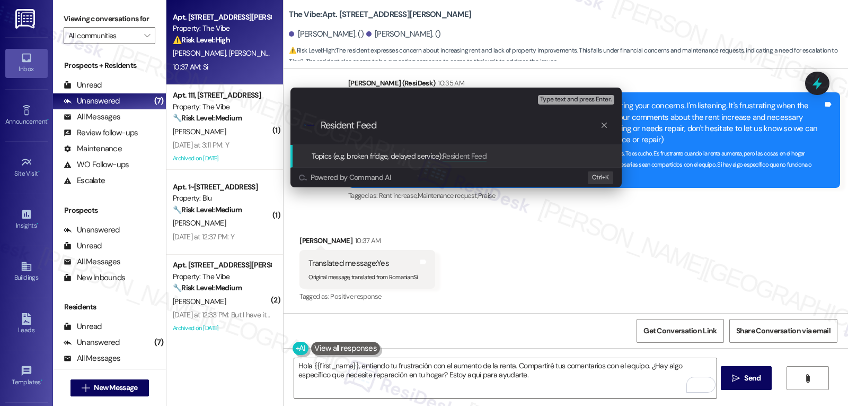
click at [542, 236] on div "Escalate Conversation Low risk Topics (e.g. broken fridge, delayed service) Any…" at bounding box center [424, 203] width 848 height 406
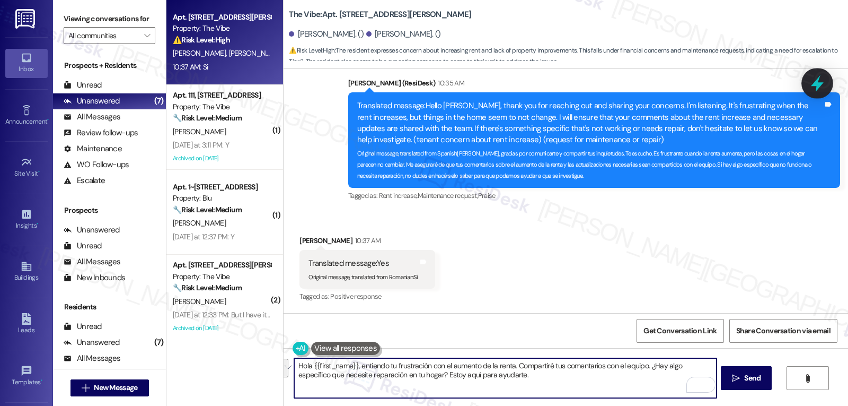
click at [819, 87] on icon at bounding box center [817, 83] width 13 height 16
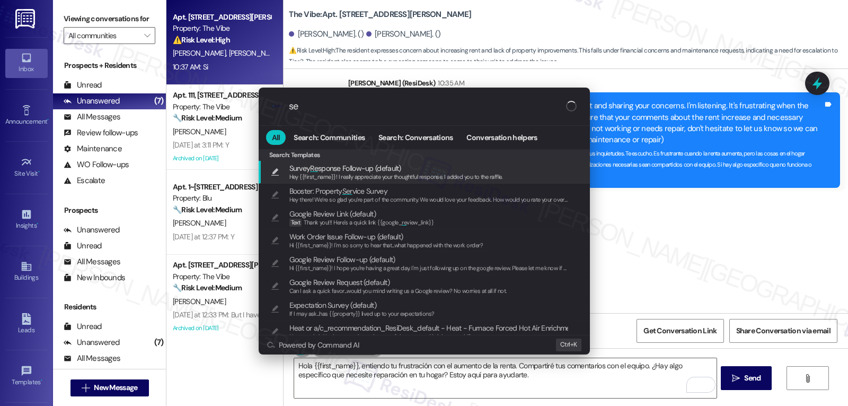
type input "s"
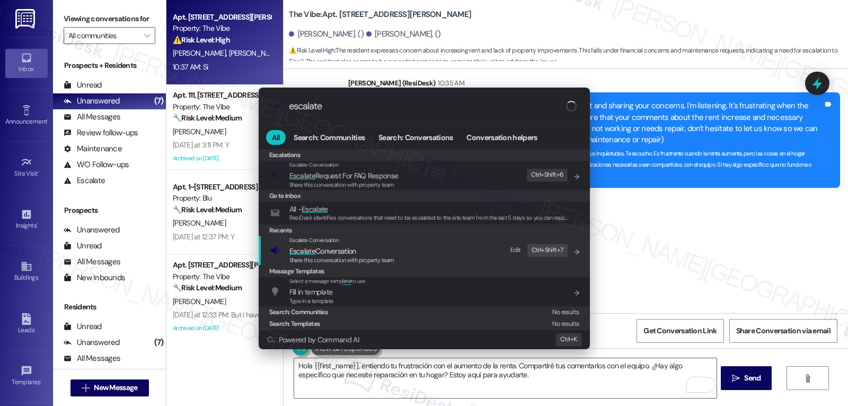
type input "escalate"
click at [376, 244] on div "Escalate Conversation" at bounding box center [341, 240] width 105 height 8
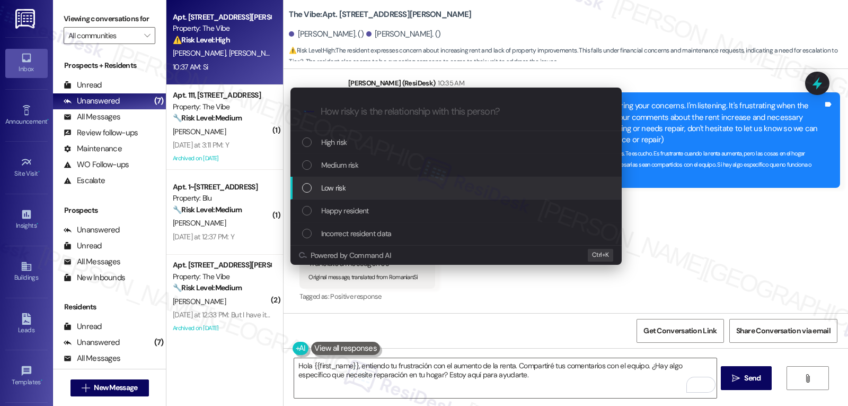
click at [388, 190] on div "Low risk" at bounding box center [457, 188] width 310 height 12
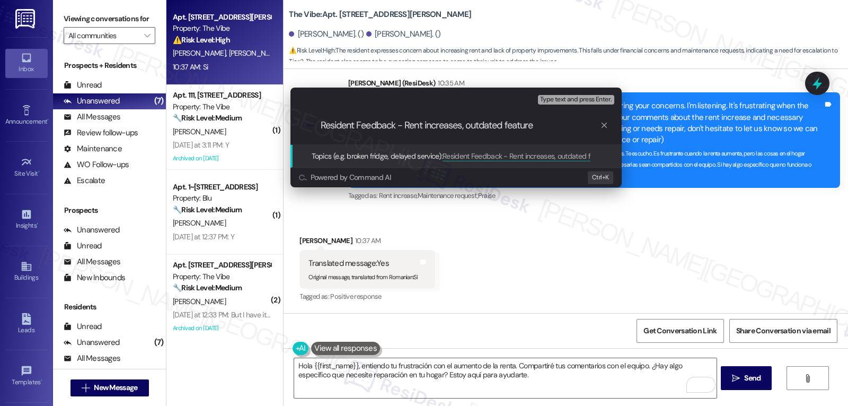
type input "Resident Feedback - Rent increases, outdated features"
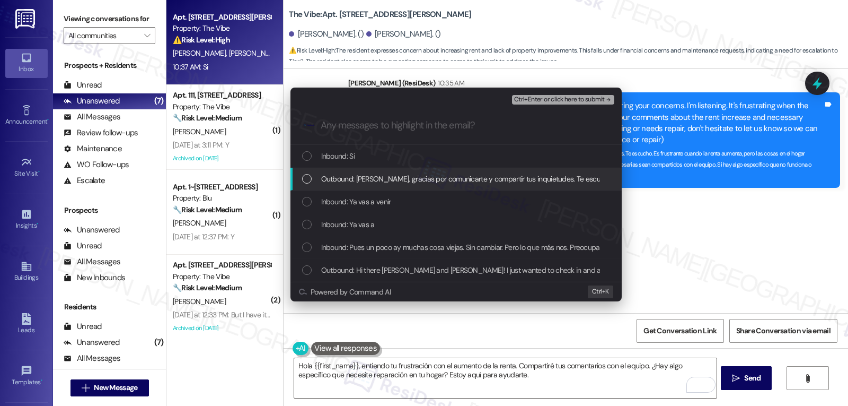
click at [398, 161] on div "Inbound: Si" at bounding box center [457, 156] width 310 height 12
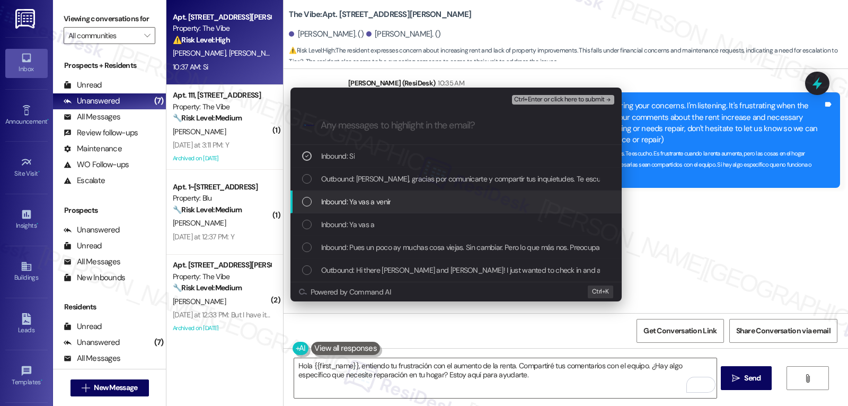
click at [381, 208] on div "Inbound: Ya vas a venir" at bounding box center [456, 201] width 331 height 23
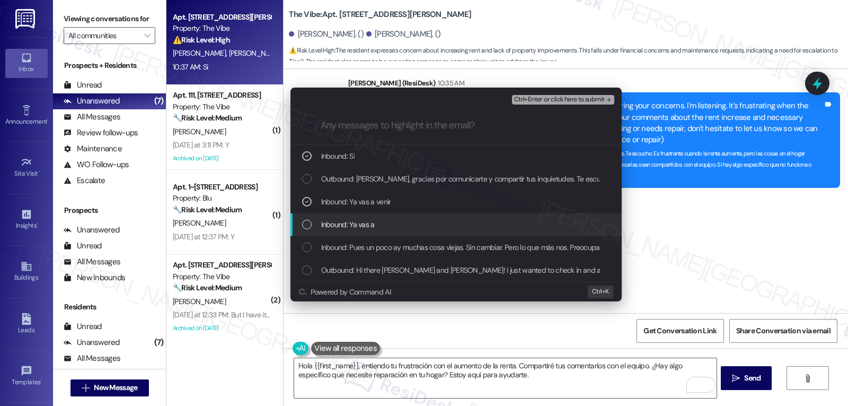
click at [380, 222] on div "Inbound: Ya vas a" at bounding box center [457, 224] width 310 height 12
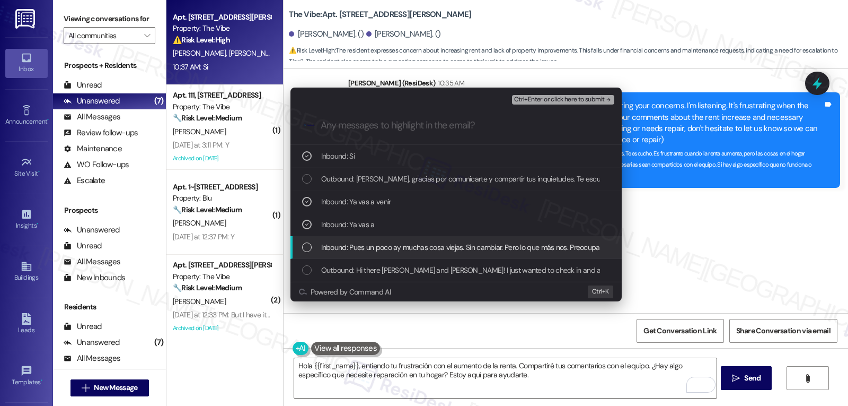
click at [382, 247] on span "Inbound: Pues un poco ay muchas cosa viejas. Sin cambiar. Pero lo que más nos. …" at bounding box center [603, 247] width 565 height 12
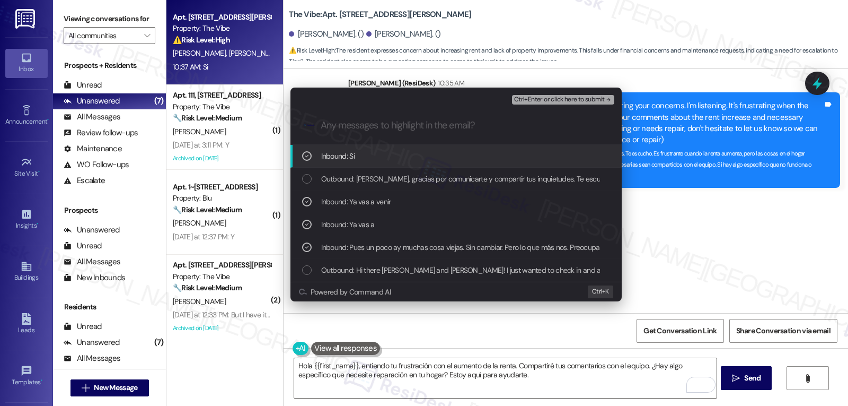
click at [543, 97] on span "Ctrl+Enter or click here to submit" at bounding box center [559, 99] width 91 height 7
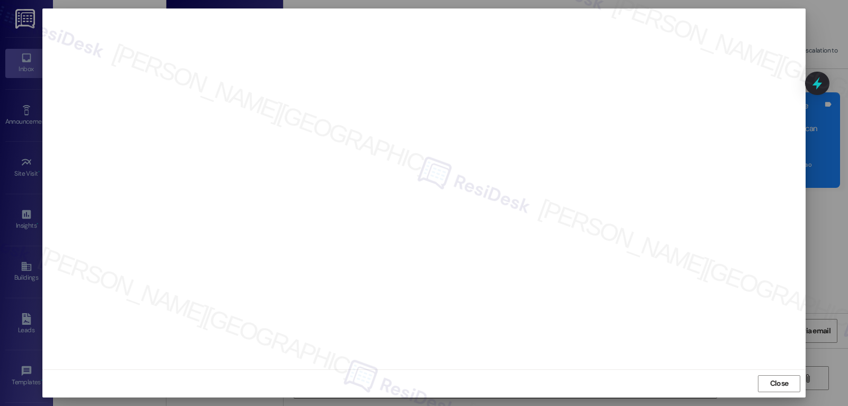
scroll to position [0, 0]
click at [770, 385] on span "Close" at bounding box center [779, 387] width 19 height 11
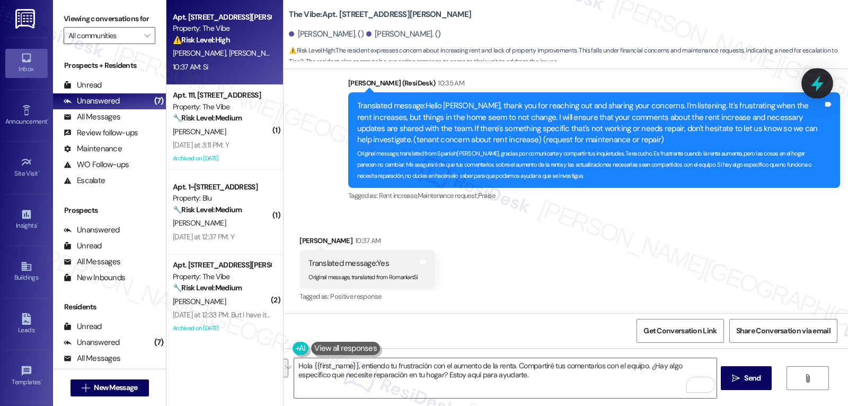
click at [820, 83] on icon at bounding box center [817, 83] width 13 height 16
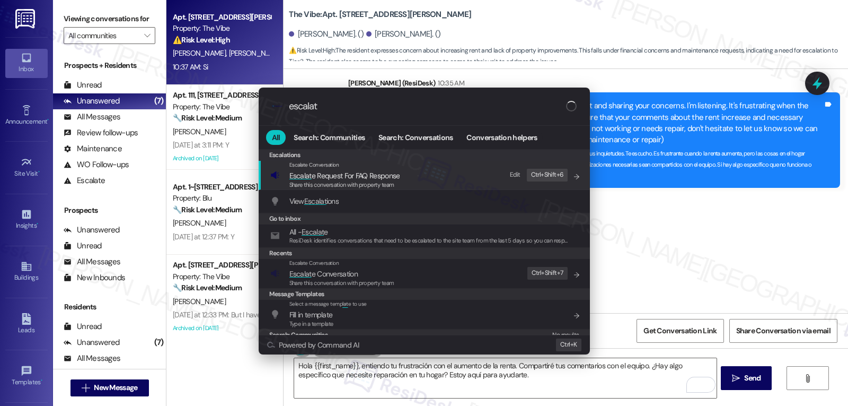
type input "escalate"
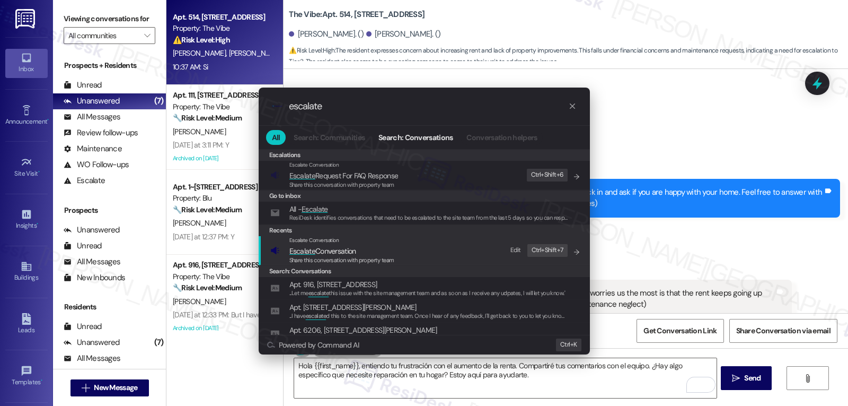
type input "escalate"
click at [351, 254] on span "Escalate Conversation" at bounding box center [322, 251] width 67 height 10
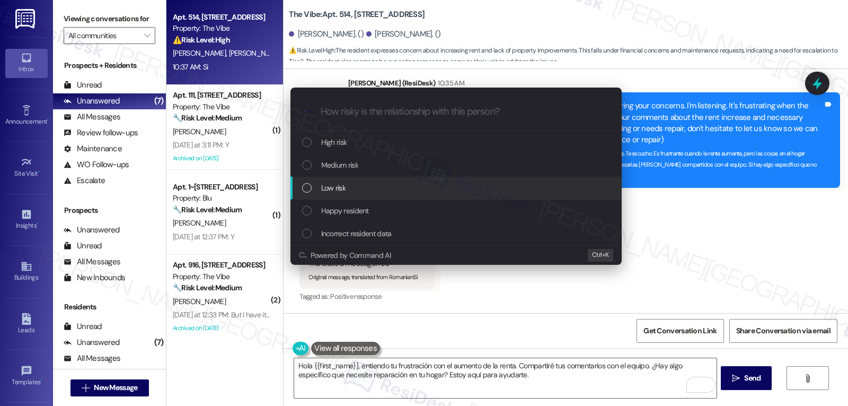
click at [353, 187] on div "Low risk" at bounding box center [457, 188] width 310 height 12
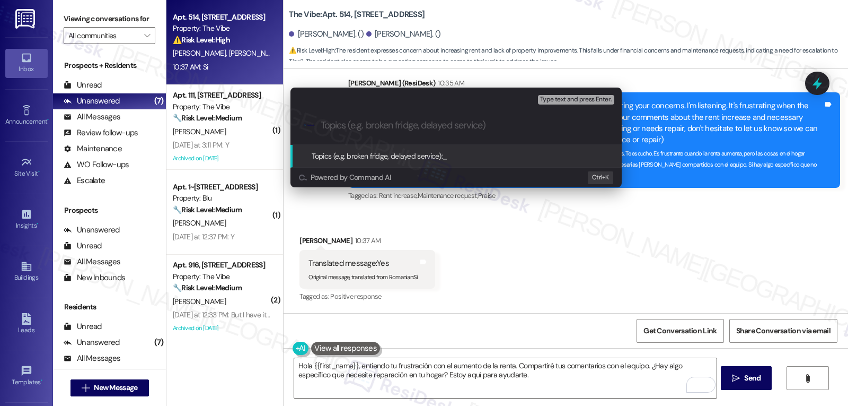
paste input "Resident Feedback - Rent increases, outdated features"
type input "Resident Feedback - Rent increases, outdated features"
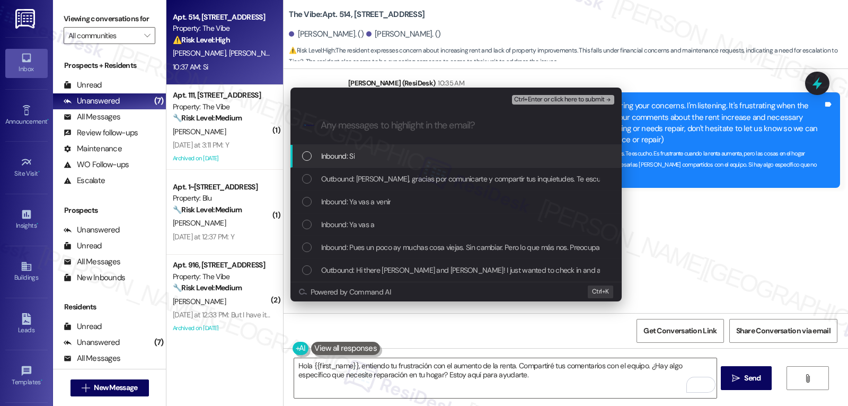
click at [349, 162] on span "Inbound: Si" at bounding box center [337, 156] width 33 height 12
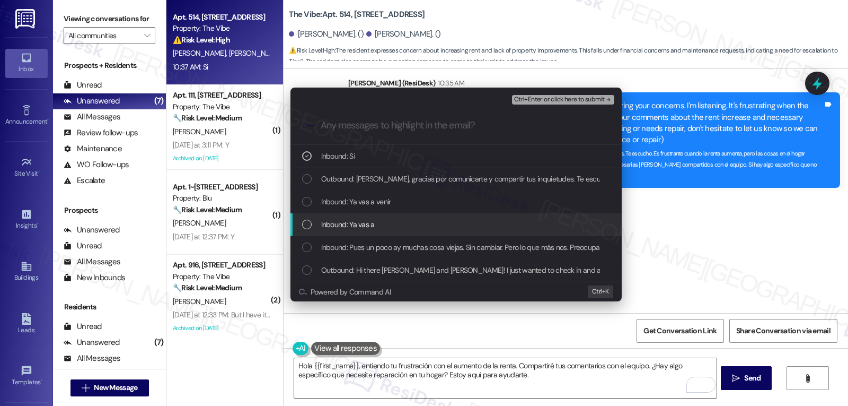
click at [357, 204] on span "Inbound: Ya vas a venir" at bounding box center [356, 202] width 70 height 12
click at [354, 221] on span "Inbound: Ya vas a" at bounding box center [348, 224] width 54 height 12
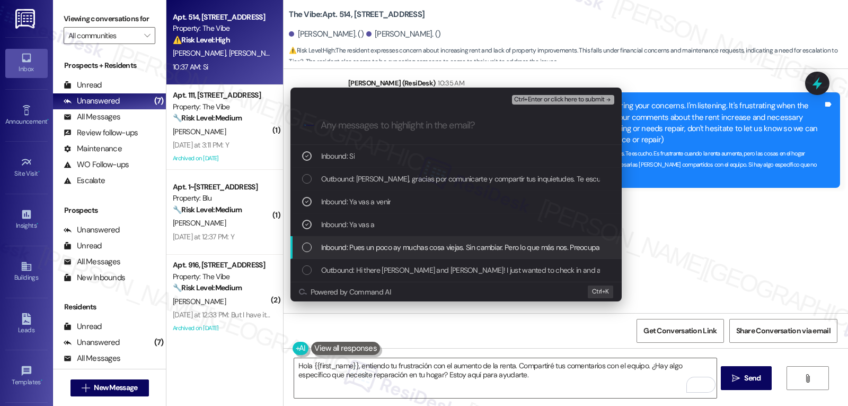
click at [384, 244] on span "Inbound: Pues un poco ay muchas cosa viejas. Sin cambiar. Pero lo que más nos. …" at bounding box center [603, 247] width 565 height 12
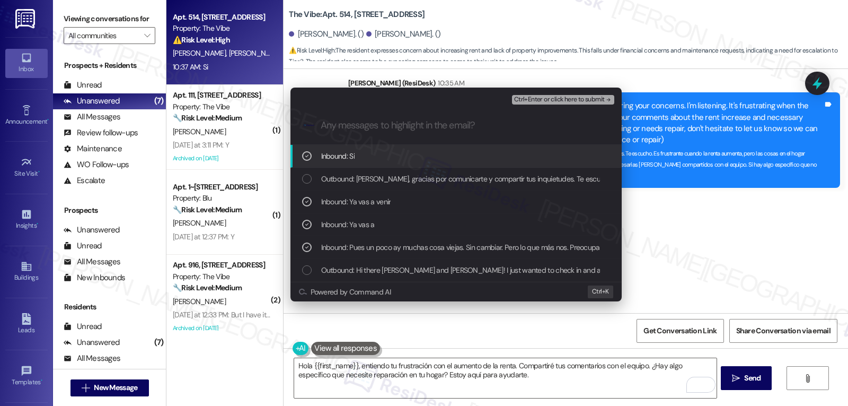
click at [596, 99] on span "Ctrl+Enter or click here to submit" at bounding box center [559, 99] width 91 height 7
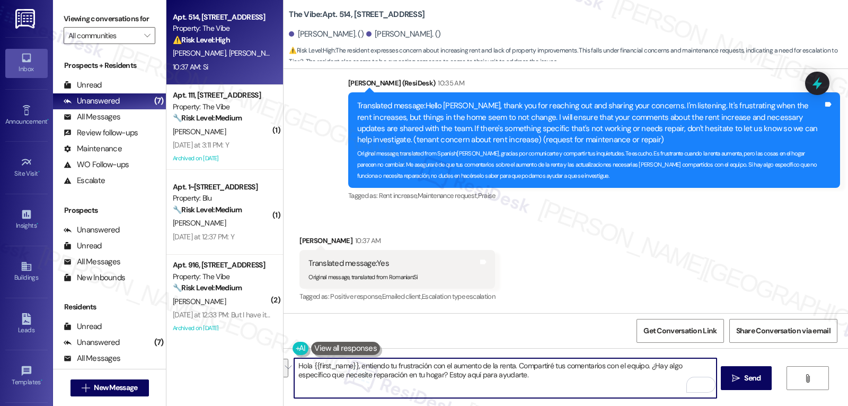
click at [300, 238] on div "Edilson Galeano 10:37 AM" at bounding box center [398, 242] width 196 height 15
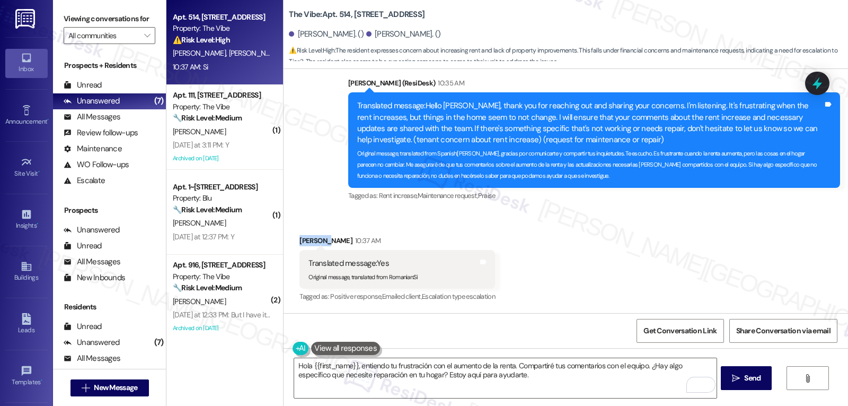
click at [300, 238] on div "Edilson Galeano 10:37 AM" at bounding box center [398, 242] width 196 height 15
copy div "Edilson"
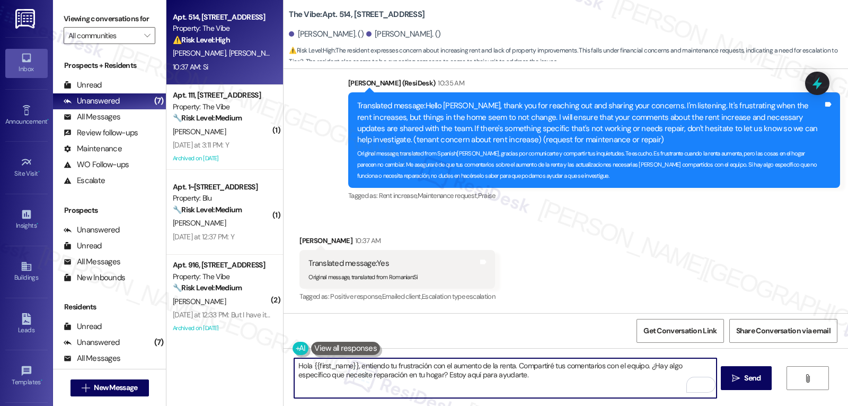
click at [498, 383] on textarea "Hola {{first_name}}, entiendo tu frustración con el aumento de la renta. Compar…" at bounding box center [505, 378] width 422 height 40
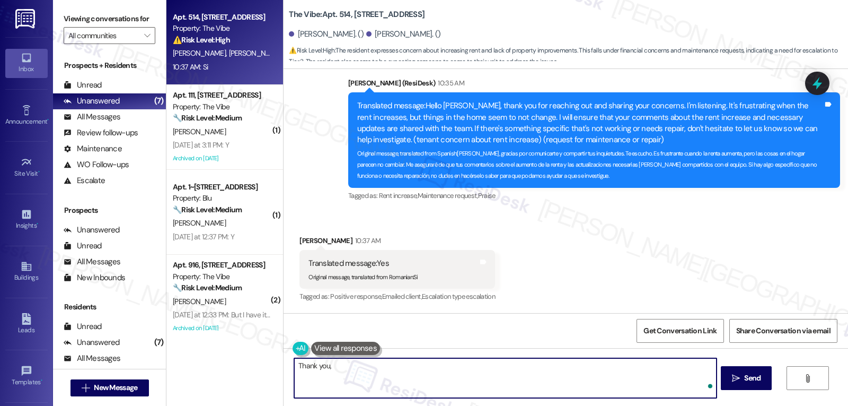
paste textarea "Edilson"
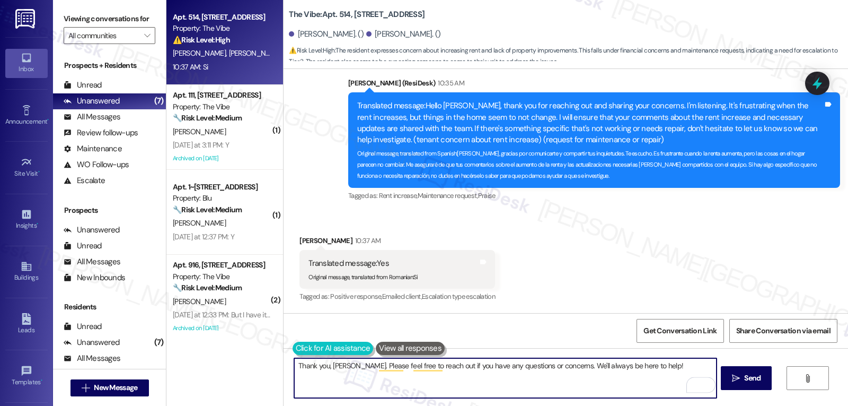
click at [293, 350] on button at bounding box center [333, 347] width 81 height 13
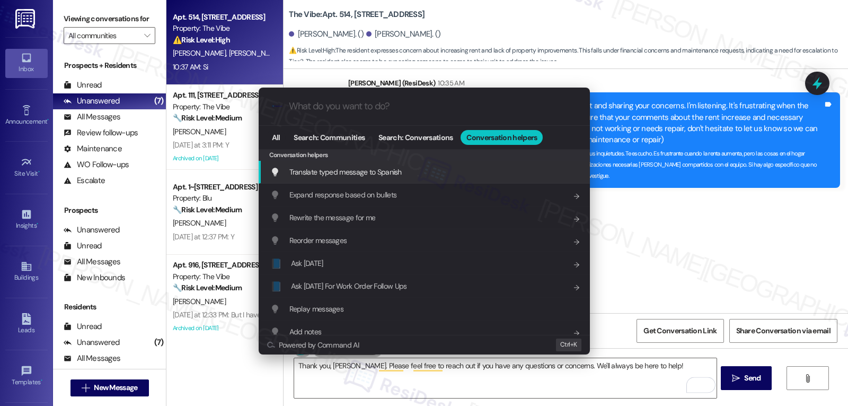
click at [356, 162] on div "Translate typed message to Spanish Add shortcut" at bounding box center [424, 172] width 331 height 23
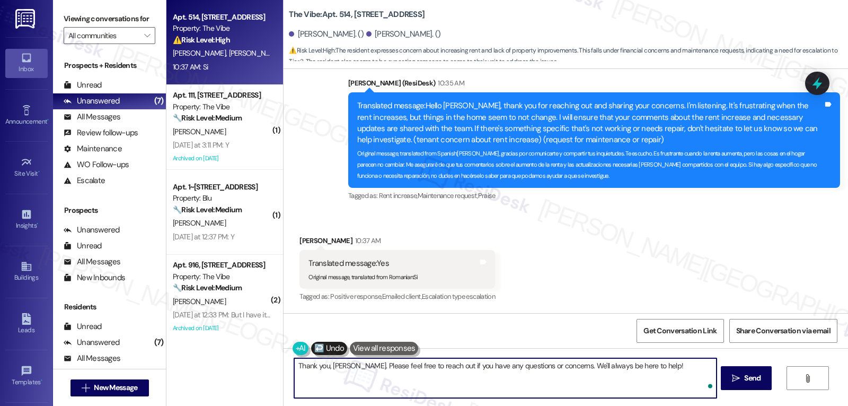
drag, startPoint x: 662, startPoint y: 368, endPoint x: 729, endPoint y: 430, distance: 91.9
click at [729, 405] on html "Translating Thank you, Edilson. Please feel free to reach out if you have any q…" at bounding box center [424, 203] width 848 height 406
type textarea "Gracias, Edilson. No dude en hacernos saber si tiene alguna pregunta o inquietu…"
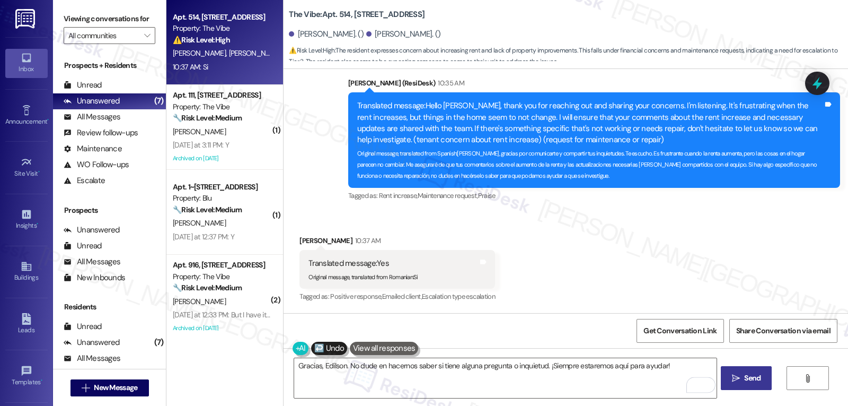
click at [744, 384] on button " Send" at bounding box center [746, 378] width 51 height 24
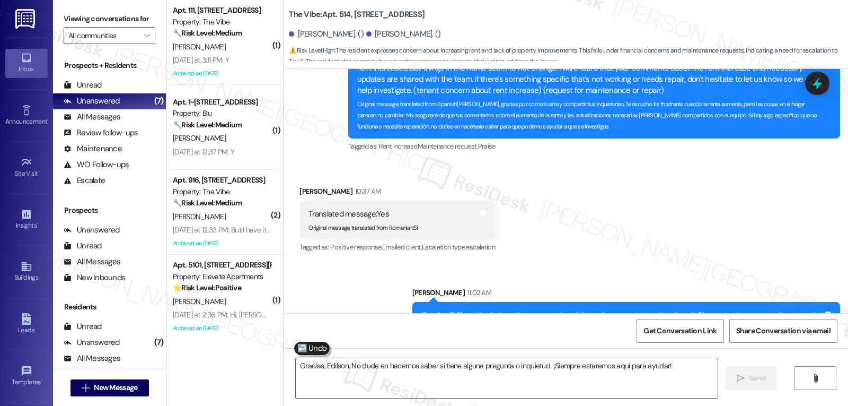
scroll to position [567, 0]
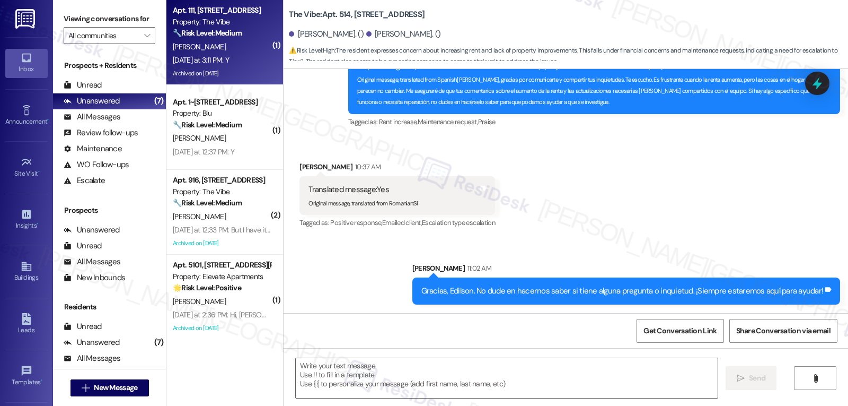
type textarea "Fetching suggested responses. Please feel free to read through the conversation…"
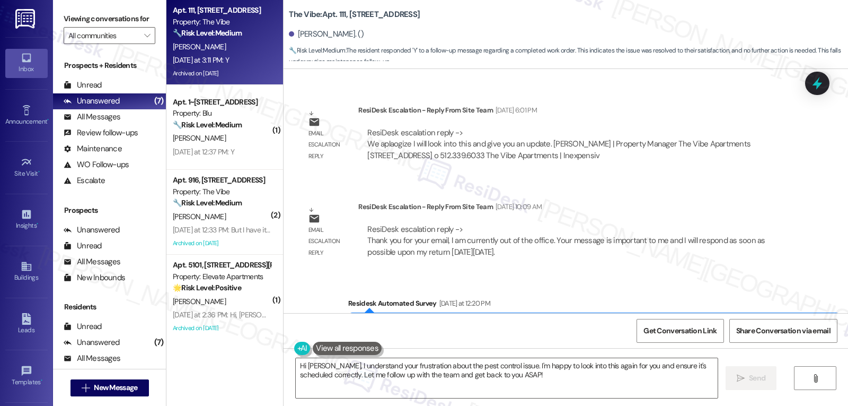
scroll to position [12296, 0]
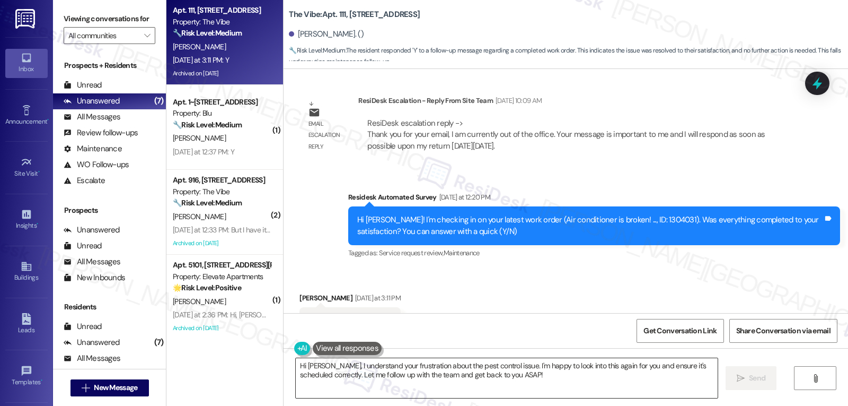
click at [508, 380] on textarea "Hi Thomas, I understand your frustration about the pest control issue. I'm happ…" at bounding box center [507, 378] width 422 height 40
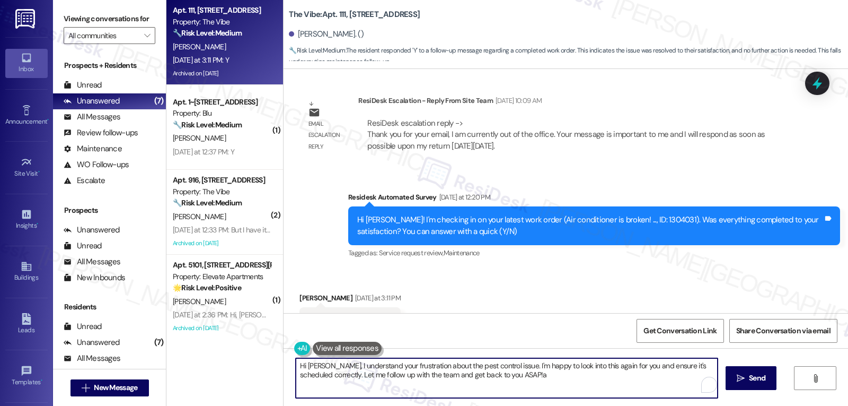
paste textarea "I appreciate your response, {{first_name}}! I’m glad your work order is all set…"
paste textarea "To enrich screen reader interactions, please activate Accessibility in Grammarl…"
type textarea "I appreciate your response, {{first_name}}! I’m glad your work order is all set…"
click at [756, 384] on button " Send" at bounding box center [751, 378] width 51 height 24
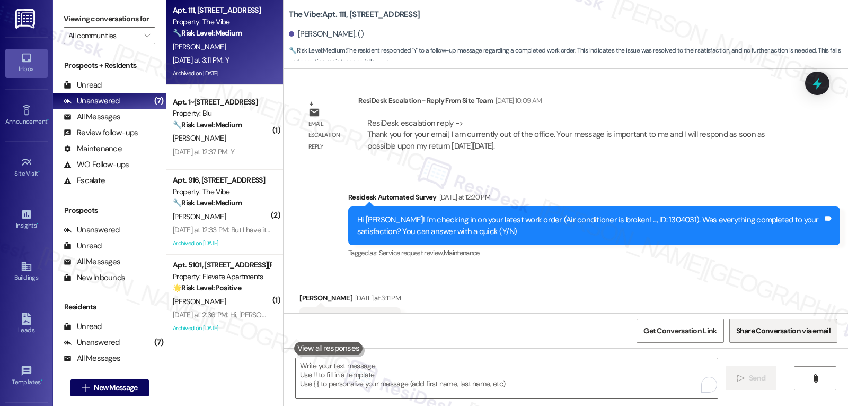
scroll to position [12295, 0]
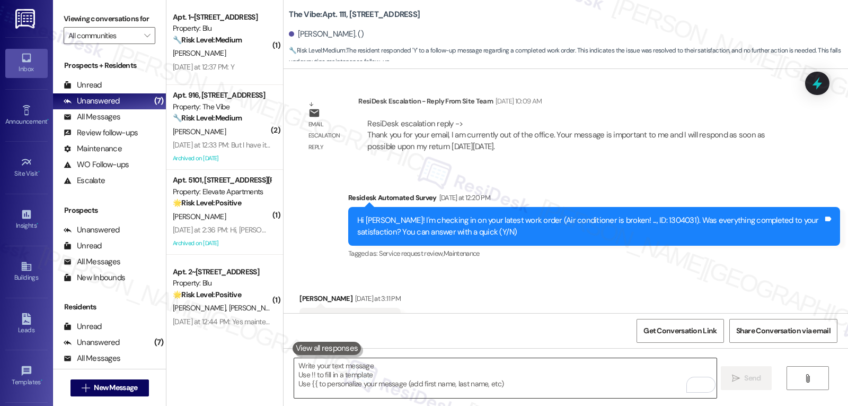
drag, startPoint x: 346, startPoint y: 367, endPoint x: 347, endPoint y: 383, distance: 15.9
click at [347, 383] on textarea "To enrich screen reader interactions, please activate Accessibility in Grammarl…" at bounding box center [505, 378] width 422 height 40
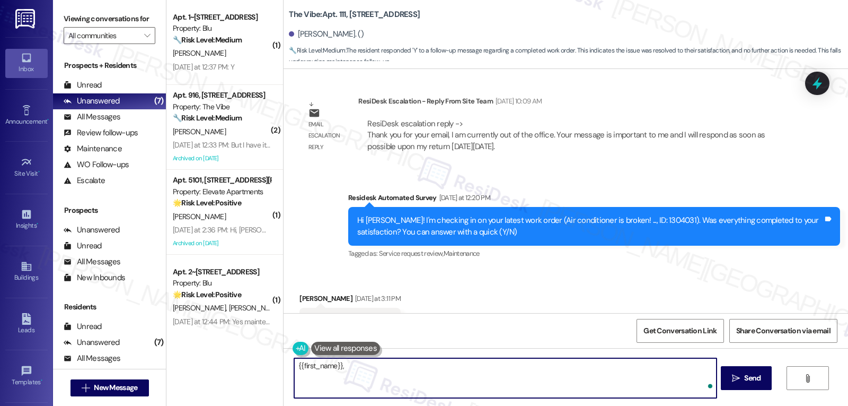
paste textarea "I’d love to know, has your experience at {{property}} been what you expected? Y…"
type textarea "{{first_name}}, I’d love to know, has your experience at {{property}} been what…"
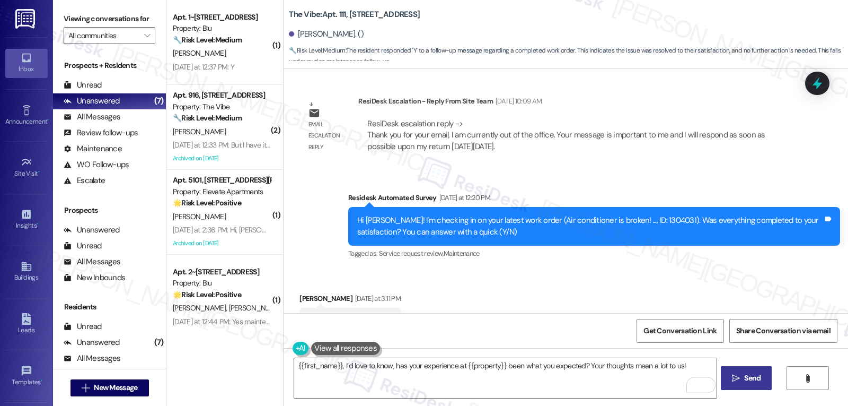
click at [732, 376] on icon "" at bounding box center [736, 378] width 8 height 8
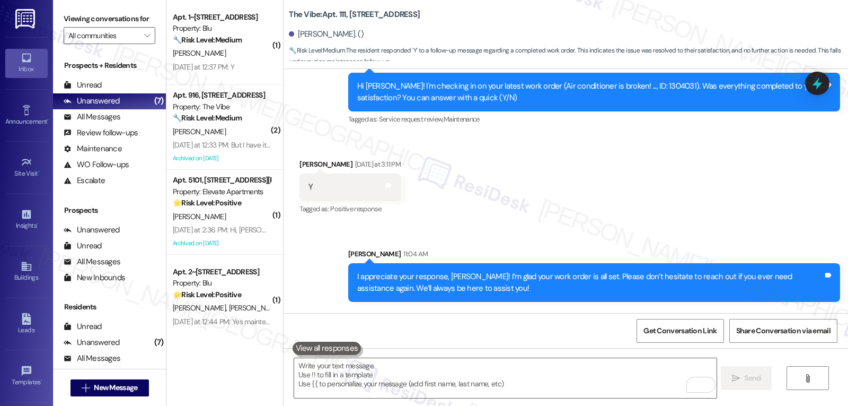
scroll to position [12456, 0]
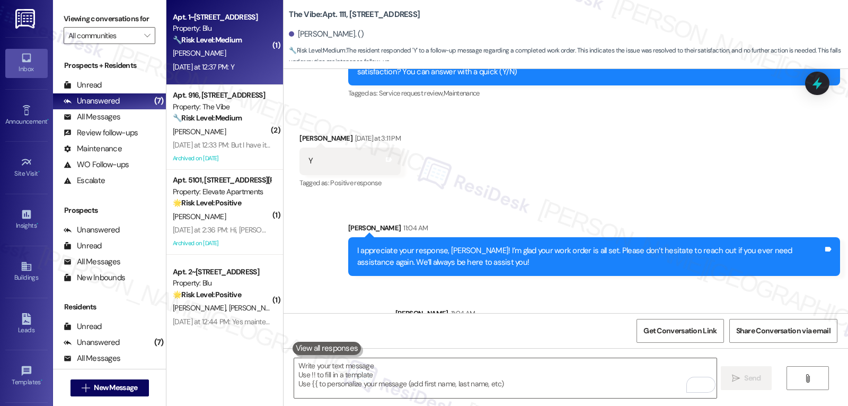
click at [236, 52] on div "[PERSON_NAME]" at bounding box center [222, 53] width 100 height 13
type textarea "Fetching suggested responses. Please feel free to read through the conversation…"
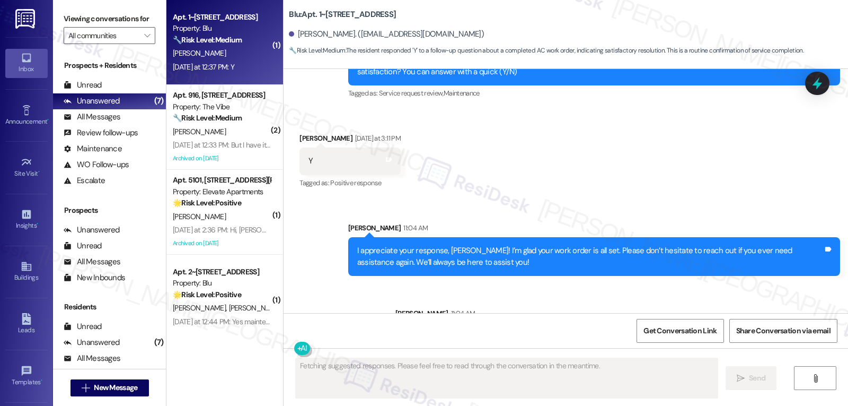
scroll to position [434, 0]
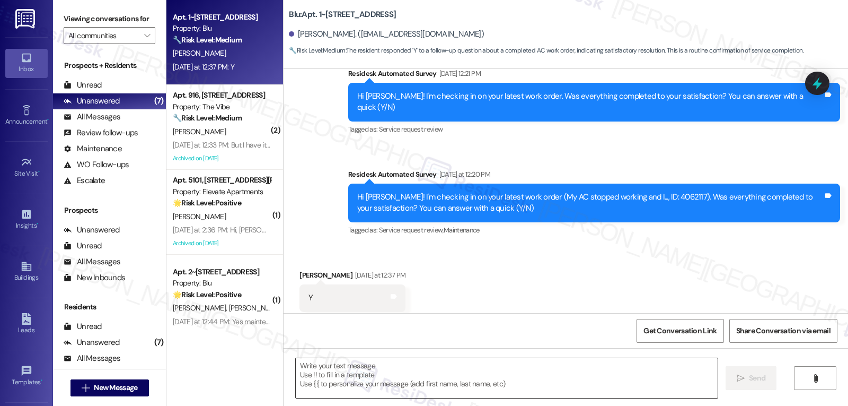
click at [495, 374] on textarea at bounding box center [507, 378] width 422 height 40
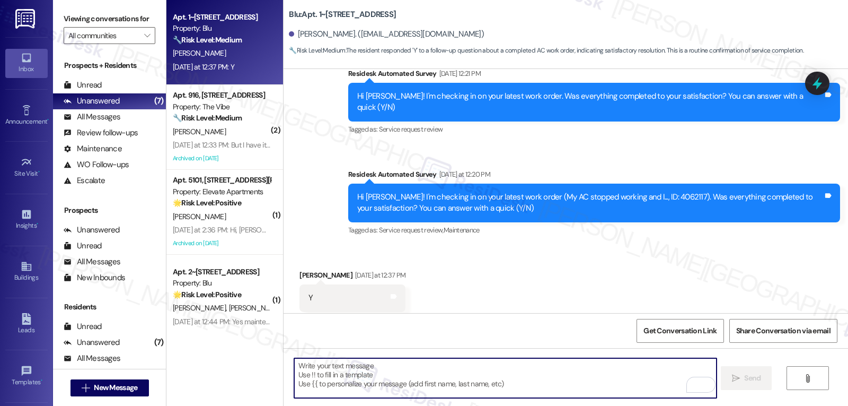
click at [460, 397] on textarea "To enrich screen reader interactions, please activate Accessibility in Grammarl…" at bounding box center [505, 378] width 422 height 40
click at [459, 384] on textarea "To enrich screen reader interactions, please activate Accessibility in Grammarl…" at bounding box center [505, 378] width 422 height 40
paste textarea "That’s wonderful news, {{first_name}}! Thank you for confirming. Remember, we’r…"
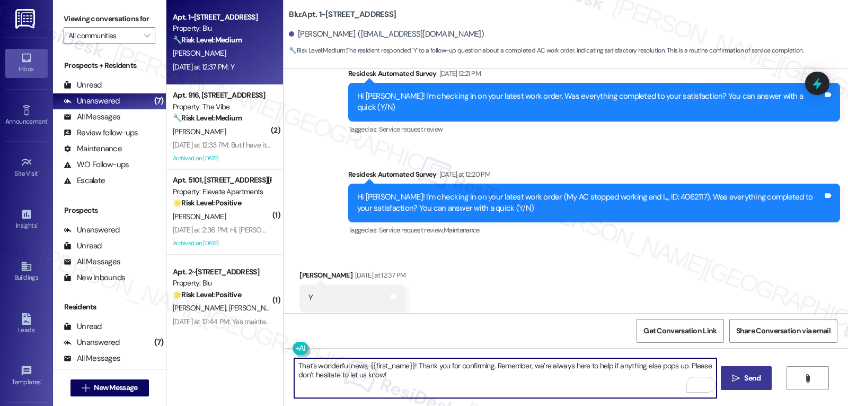
type textarea "That’s wonderful news, {{first_name}}! Thank you for confirming. Remember, we’r…"
click at [747, 379] on span "Send" at bounding box center [752, 377] width 16 height 11
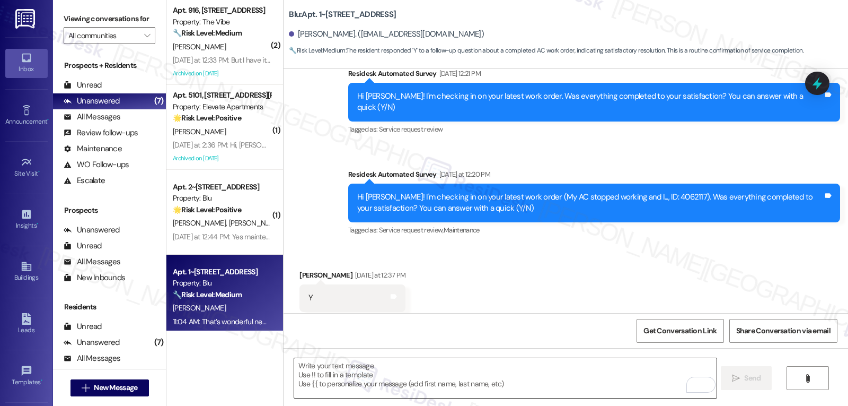
click at [443, 367] on textarea "To enrich screen reader interactions, please activate Accessibility in Grammarl…" at bounding box center [505, 378] width 422 height 40
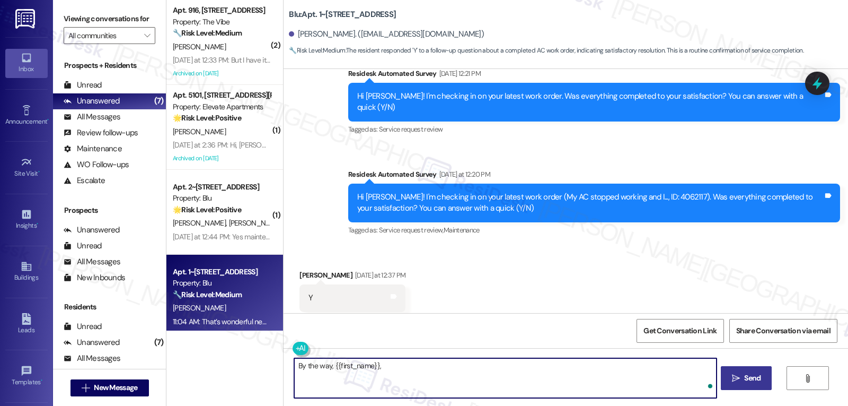
paste textarea "how are things going at {{property}}? Has it been everything you were looking f…"
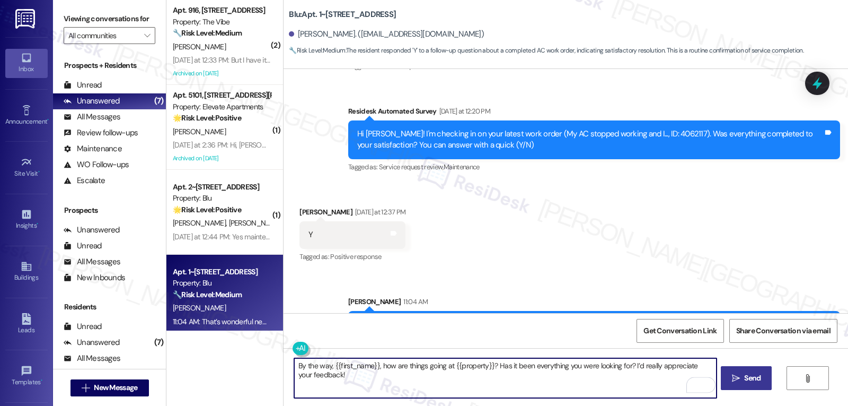
scroll to position [519, 0]
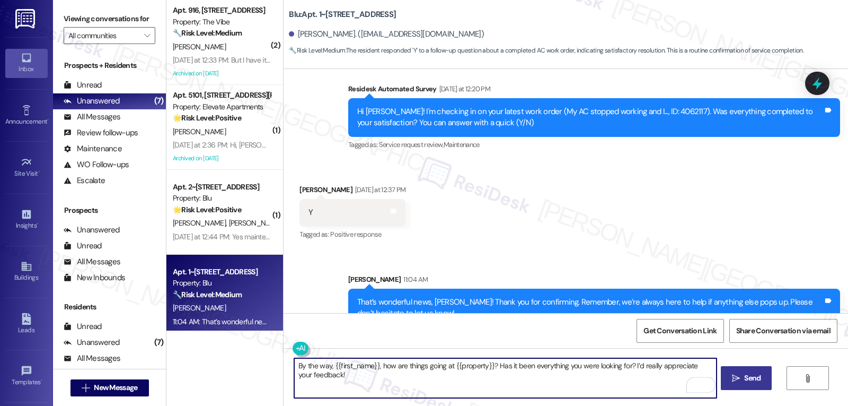
type textarea "By the way, {{first_name}}, how are things going at {{property}}? Has it been e…"
click at [742, 378] on span "Send" at bounding box center [752, 377] width 21 height 11
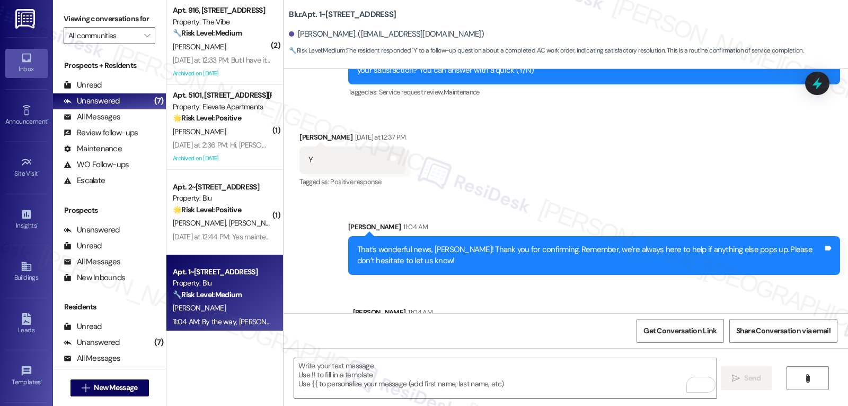
scroll to position [593, 0]
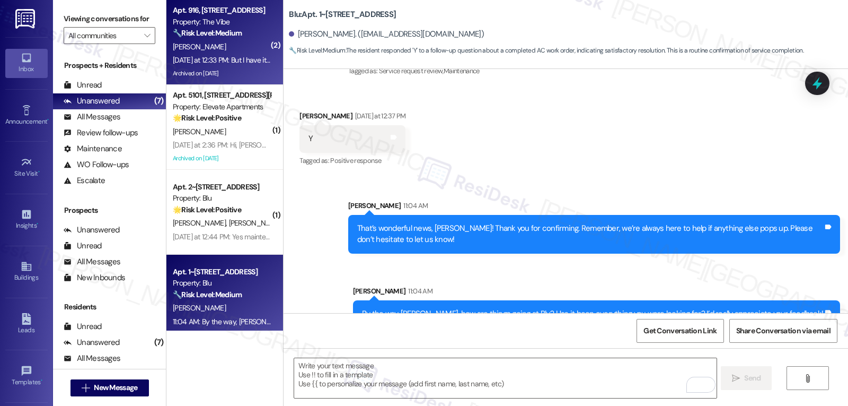
click at [209, 84] on div "Apt. 916, 1070 Mearns Meadow Blvd Property: The Vibe 🔧 Risk Level: Medium The r…" at bounding box center [224, 42] width 117 height 85
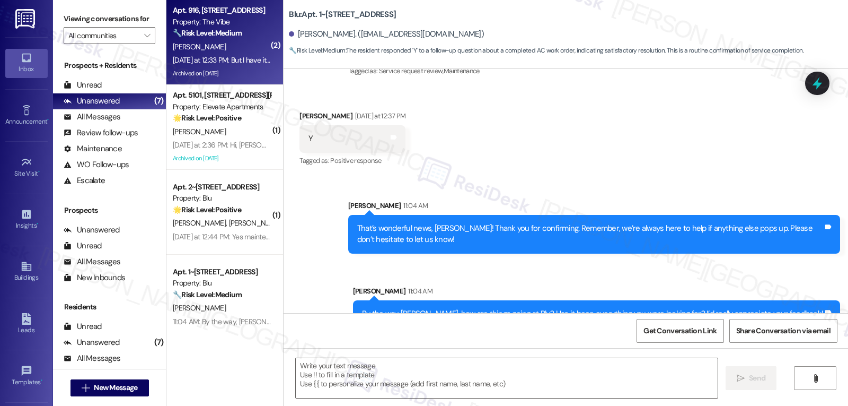
type textarea "Fetching suggested responses. Please feel free to read through the conversation…"
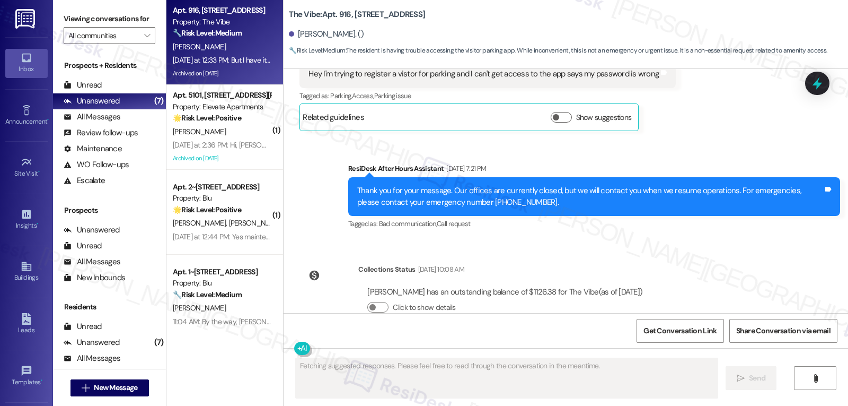
scroll to position [8950, 0]
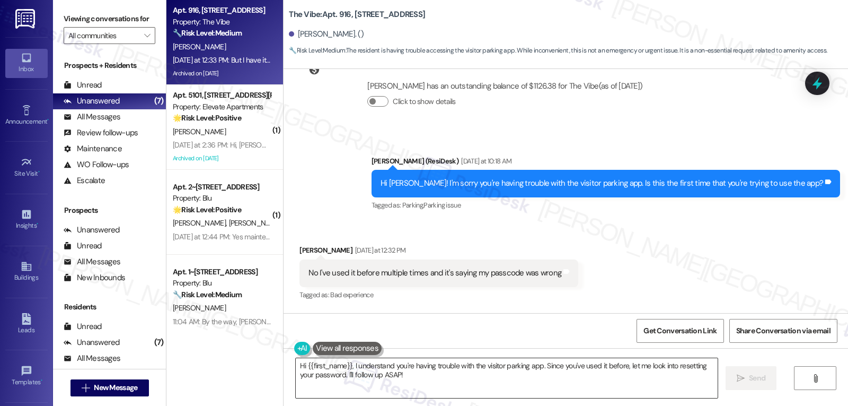
click at [416, 385] on textarea "Hi {{first_name}}, I understand you're having trouble with the visitor parking …" at bounding box center [507, 378] width 422 height 40
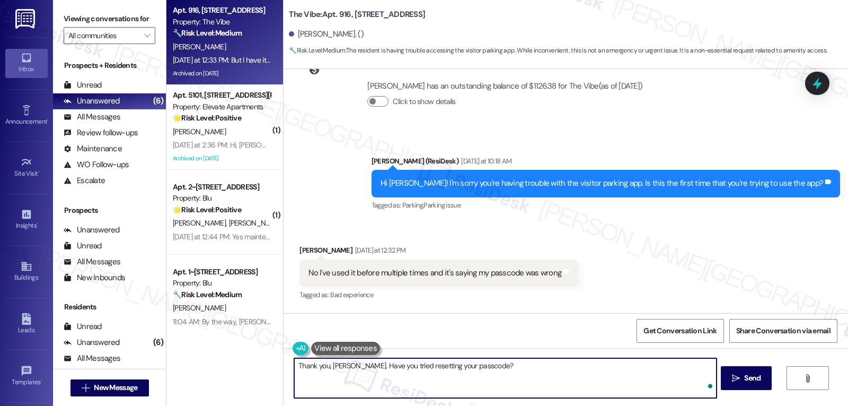
type textarea "Thank you, Saby. Have you tried resetting your passcode?"
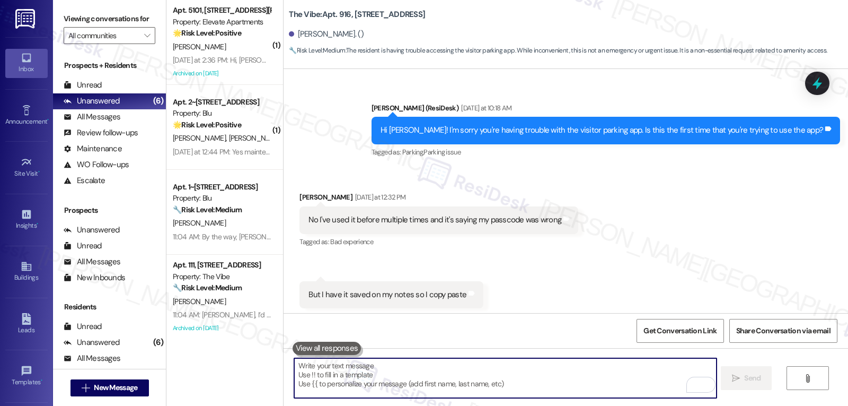
scroll to position [9025, 0]
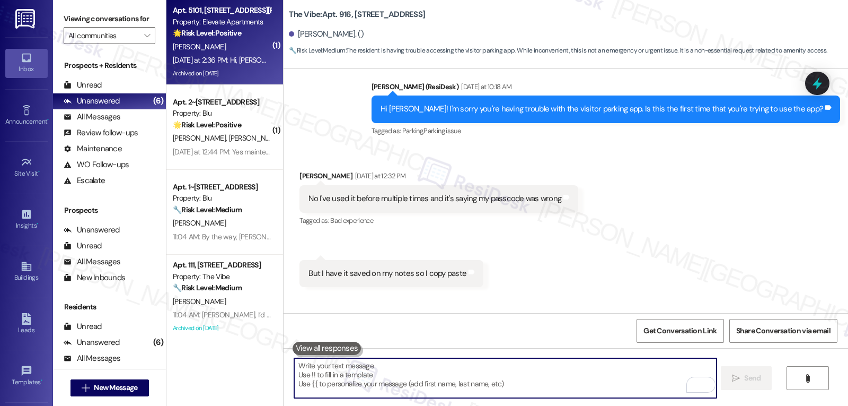
click at [188, 46] on span "[PERSON_NAME][GEOGRAPHIC_DATA]" at bounding box center [199, 47] width 53 height 10
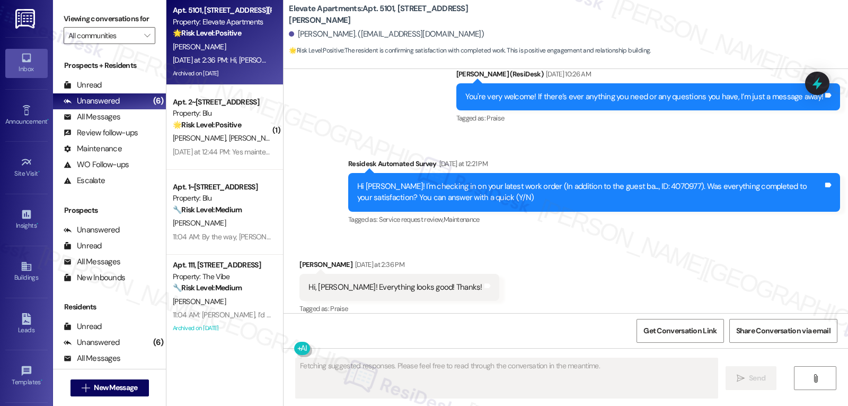
scroll to position [1233, 0]
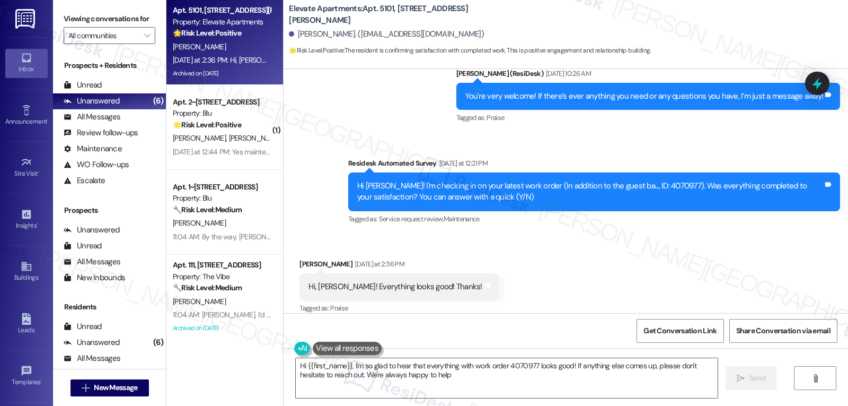
type textarea "Hi {{first_name}}, I'm so glad to hear that everything with work order 4070977 …"
click at [557, 385] on textarea "Hi {{first_name}}, I'm so glad to hear that everything with work order 4070977 …" at bounding box center [507, 378] width 422 height 40
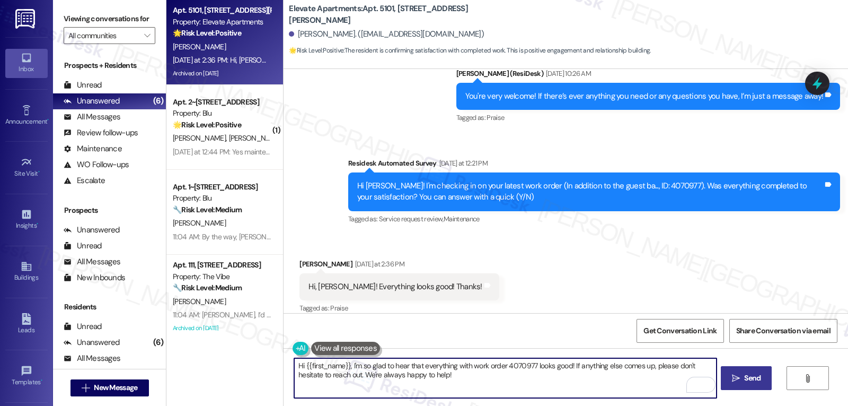
click at [744, 380] on span "Send" at bounding box center [752, 377] width 16 height 11
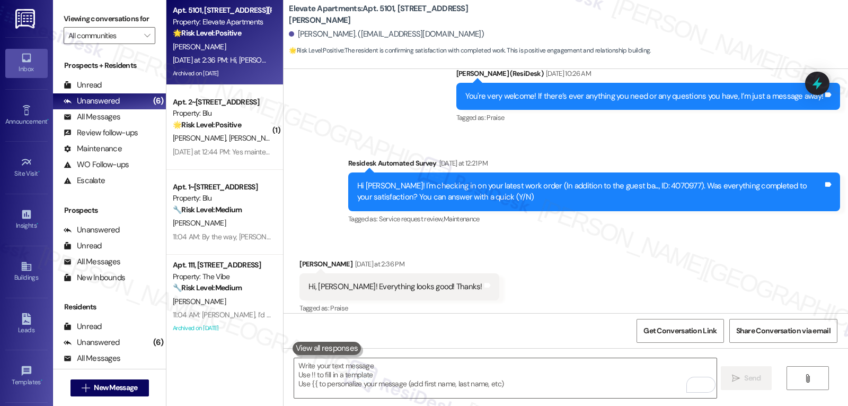
scroll to position [1233, 0]
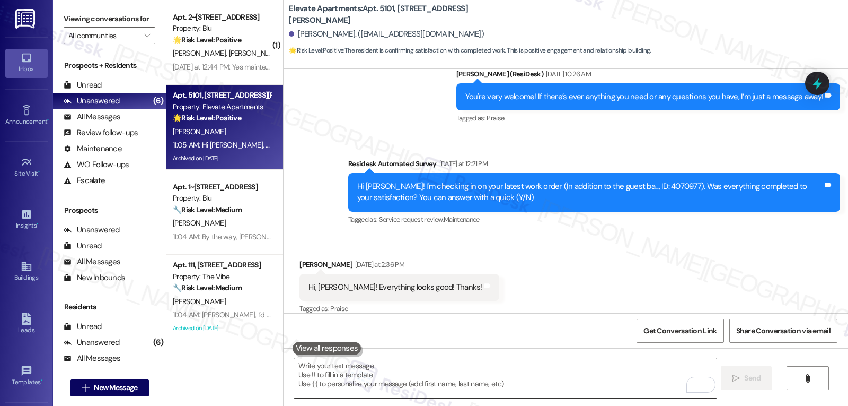
click at [376, 378] on textarea "To enrich screen reader interactions, please activate Accessibility in Grammarl…" at bounding box center [505, 378] width 422 height 40
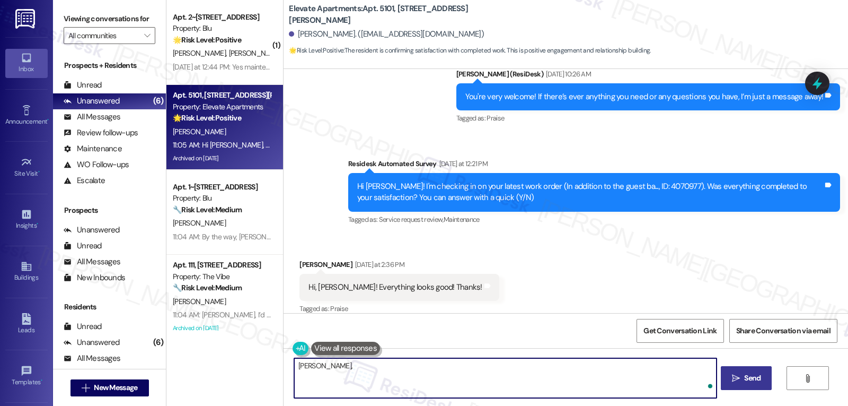
paste textarea "I hope you’ve been loving your time at {{property}}! Has it lived up to what yo…"
type textarea "Lisa, I hope you’ve been loving your time at {{property}}! Has it lived up to w…"
click at [749, 382] on span "Send" at bounding box center [752, 377] width 16 height 11
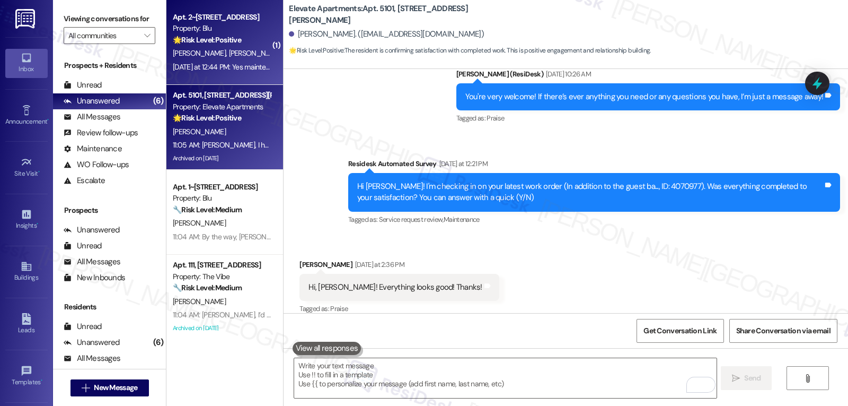
click at [235, 43] on strong "🌟 Risk Level: Positive" at bounding box center [207, 40] width 68 height 10
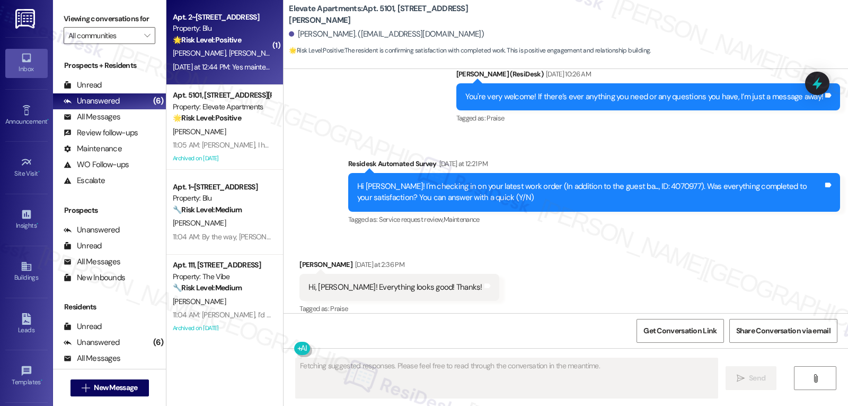
scroll to position [119, 0]
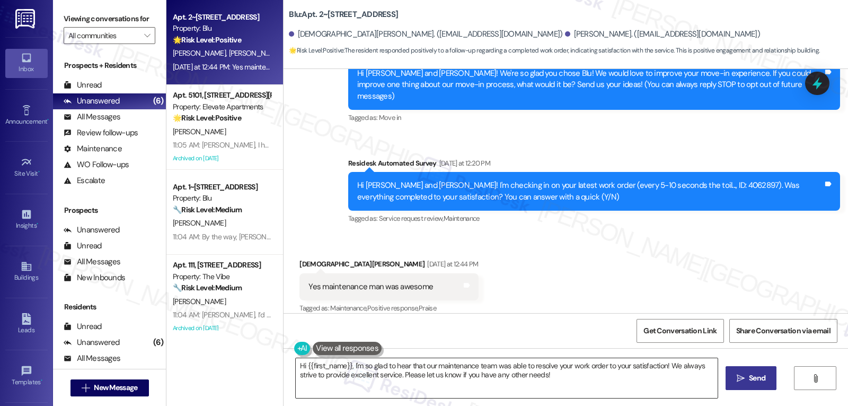
click at [597, 364] on textarea "Hi {{first_name}}, I'm so glad to hear that our maintenance team was able to re…" at bounding box center [507, 378] width 422 height 40
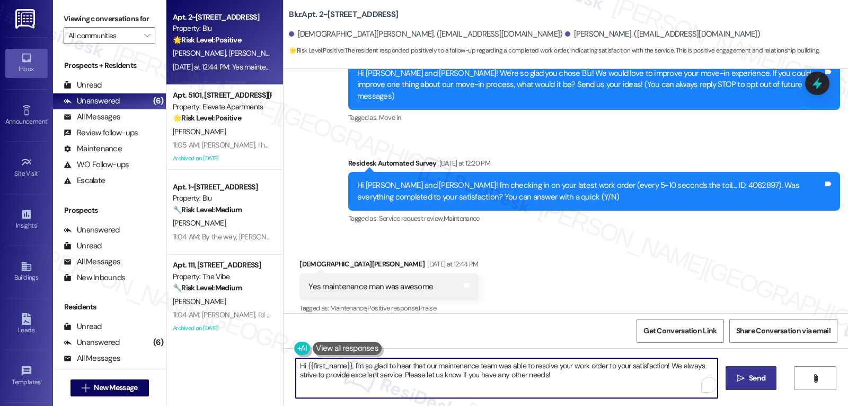
click at [591, 386] on textarea "Hi {{first_name}}, I'm so glad to hear that our maintenance team was able to re…" at bounding box center [507, 378] width 422 height 40
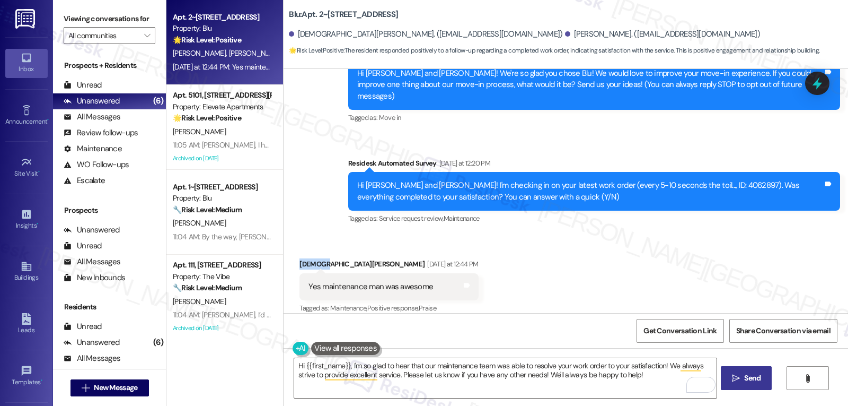
drag, startPoint x: 312, startPoint y: 251, endPoint x: 282, endPoint y: 251, distance: 29.7
click at [284, 251] on div "Received via SMS Kiarian Kennedy Yesterday at 12:44 PM Yes maintenance man was …" at bounding box center [566, 279] width 565 height 90
copy div "Kiarian"
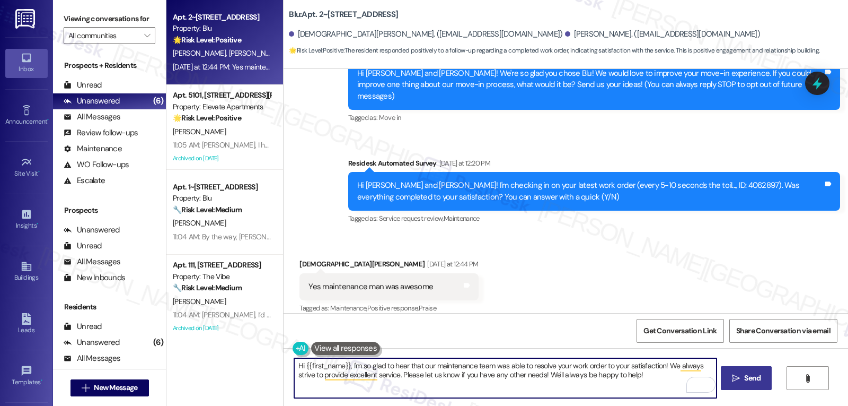
drag, startPoint x: 299, startPoint y: 364, endPoint x: 341, endPoint y: 362, distance: 42.5
click at [341, 362] on textarea "Hi {{first_name}}, I'm so glad to hear that our maintenance team was able to re…" at bounding box center [505, 378] width 422 height 40
paste textarea "Kiarian"
click at [642, 389] on textarea "Hi Kiarian, I'm so glad to hear that our maintenance team was able to resolve y…" at bounding box center [505, 378] width 422 height 40
type textarea "Hi Kiarian, I'm so glad to hear that our maintenance team was able to resolve y…"
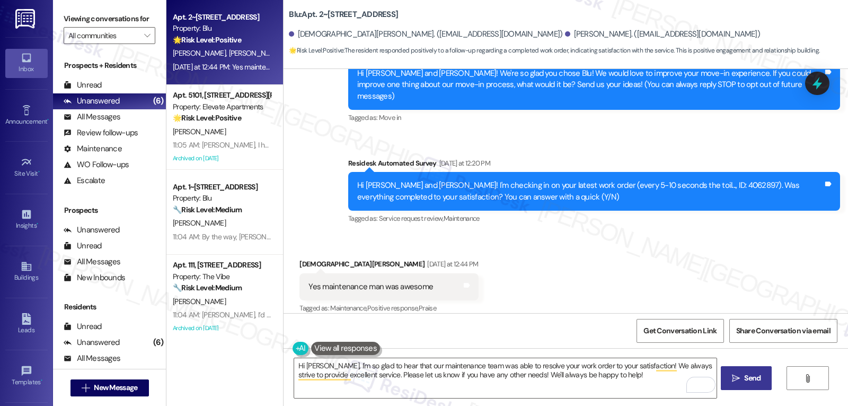
click at [742, 373] on span "Send" at bounding box center [752, 377] width 21 height 11
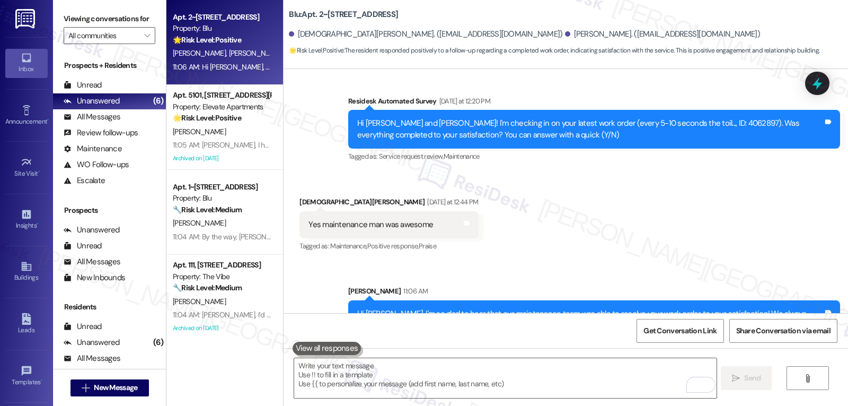
scroll to position [204, 0]
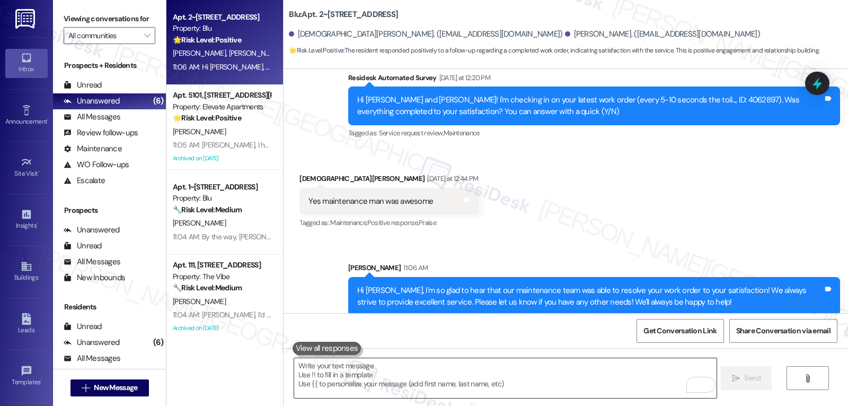
click at [422, 381] on textarea "To enrich screen reader interactions, please activate Accessibility in Grammarl…" at bounding box center [505, 378] width 422 height 40
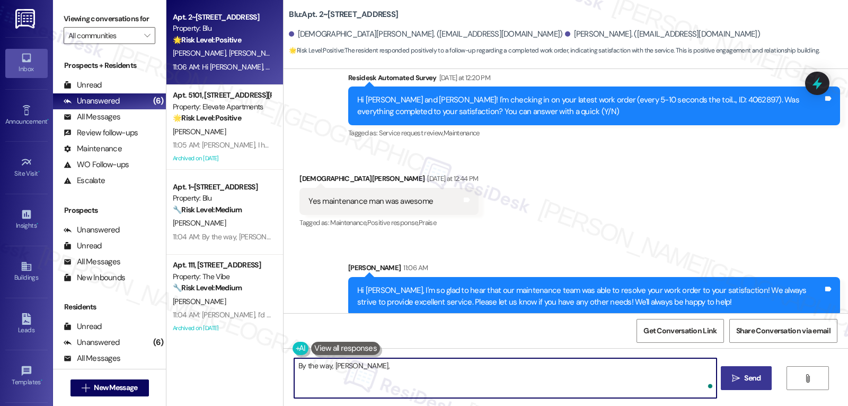
paste textarea "how’s everything going for you at {{property}}? Has it met your expectations so…"
type textarea "By the way, Kiarian, how’s everything going for you at {{property}}? Has it met…"
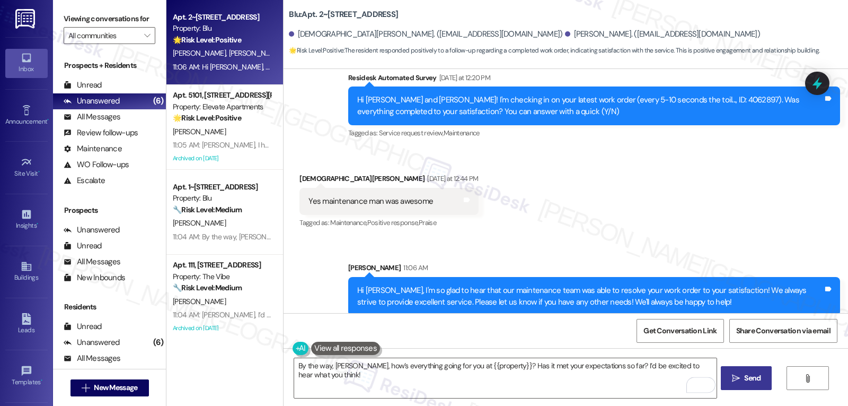
click at [734, 383] on span " Send" at bounding box center [746, 377] width 33 height 11
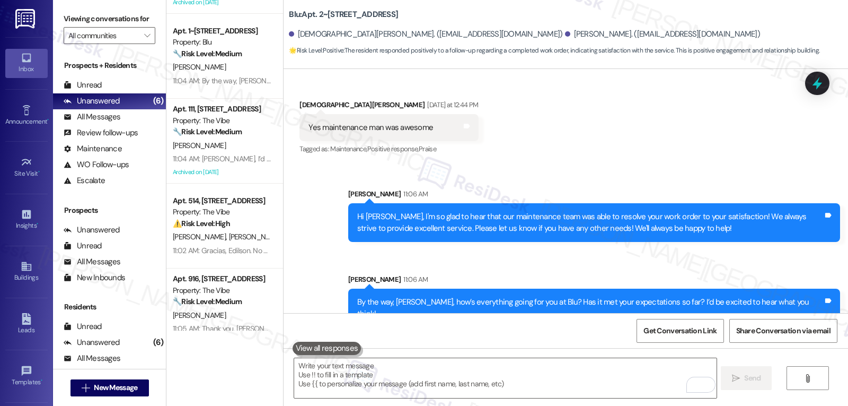
scroll to position [179, 0]
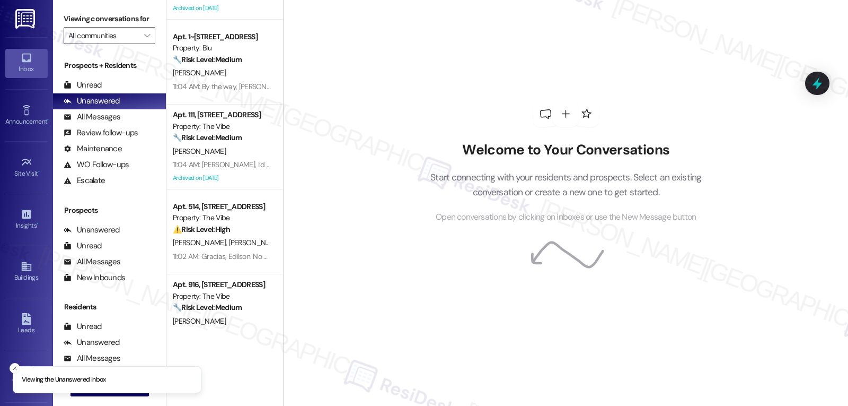
scroll to position [179, 0]
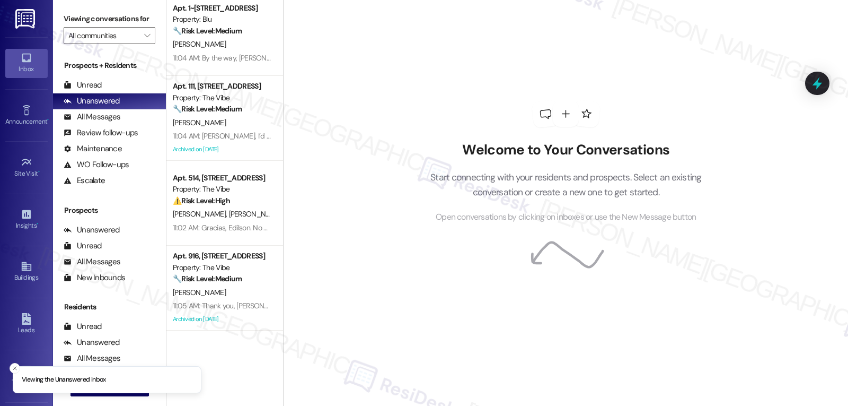
click at [87, 86] on div "Prospects + Residents Unread (0) Unread: Any message you haven't read yet will …" at bounding box center [109, 124] width 113 height 128
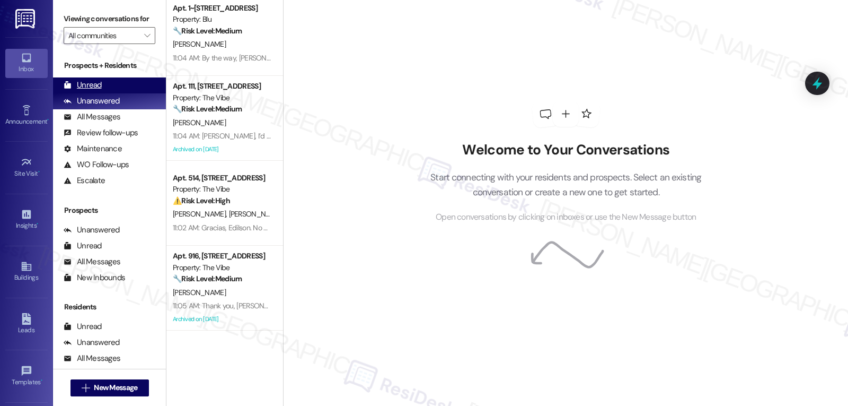
click at [91, 91] on div "Unread" at bounding box center [83, 85] width 38 height 11
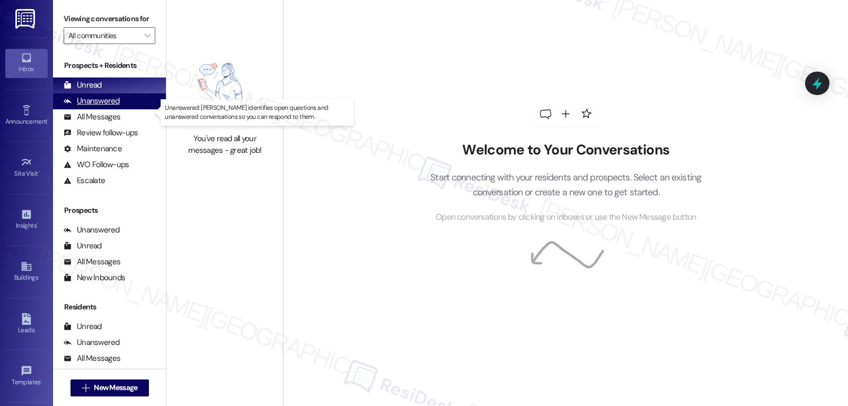
click at [104, 107] on div "Unanswered" at bounding box center [92, 100] width 56 height 11
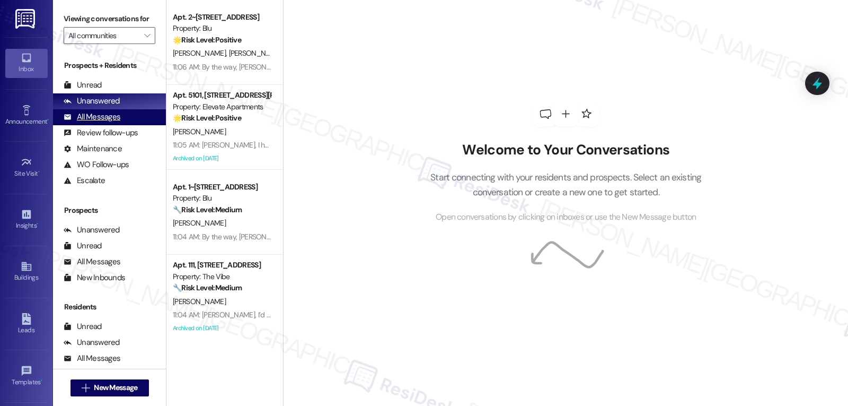
click at [95, 122] on div "All Messages" at bounding box center [92, 116] width 57 height 11
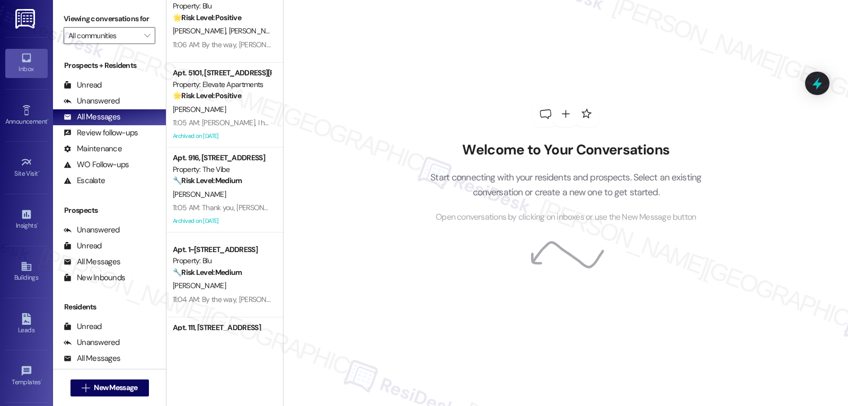
scroll to position [0, 0]
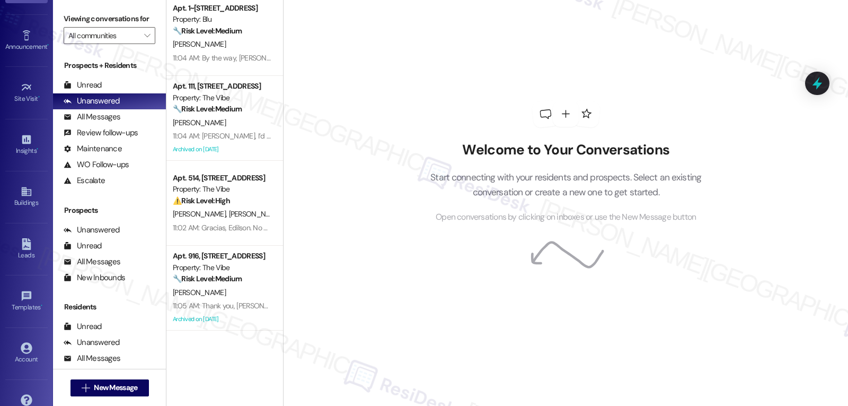
scroll to position [100, 0]
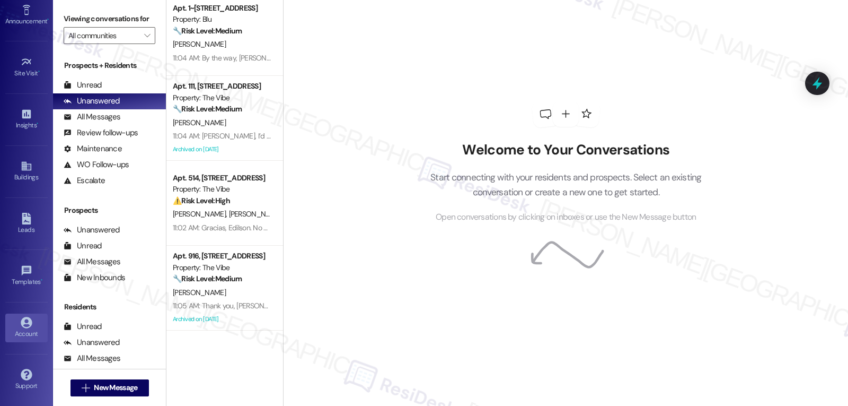
click at [18, 323] on link "Account" at bounding box center [26, 327] width 42 height 29
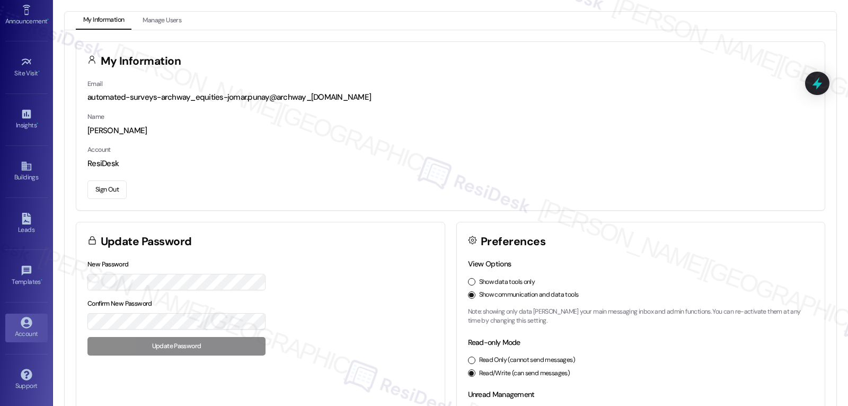
click at [116, 186] on button "Sign Out" at bounding box center [106, 189] width 39 height 19
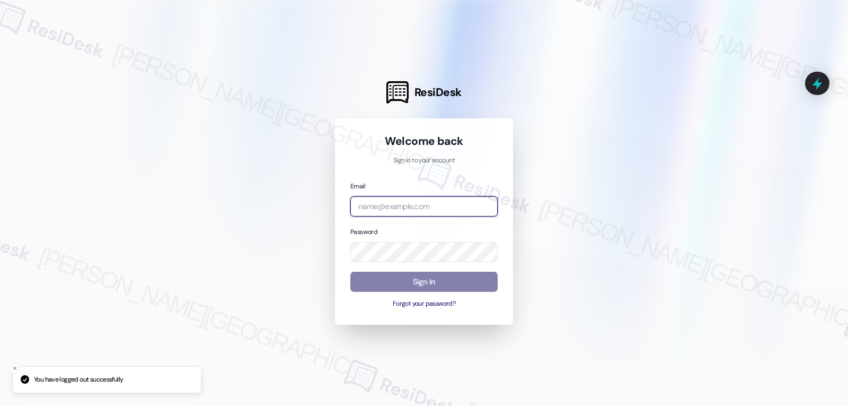
click at [404, 205] on input "email" at bounding box center [423, 206] width 147 height 21
click at [427, 208] on input "email" at bounding box center [423, 206] width 147 height 21
paste input "automated-surveys-gsa-jomar.punay@gsa.com"
type input "automated-surveys-gsa-jomar.punay@gsa.com"
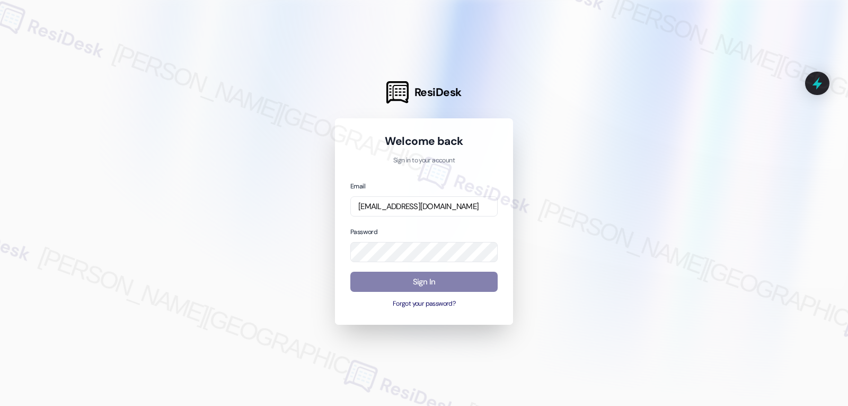
scroll to position [0, 0]
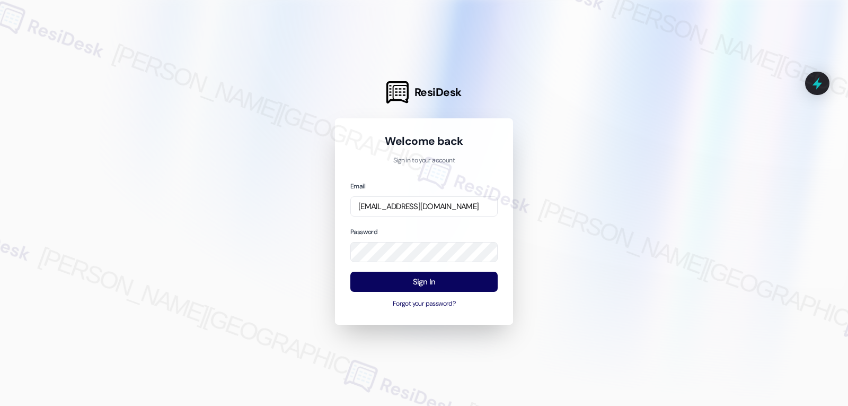
click at [739, 247] on div at bounding box center [424, 203] width 848 height 406
click at [448, 275] on button "Sign In" at bounding box center [423, 281] width 147 height 21
